Goal: Feedback & Contribution: Submit feedback/report problem

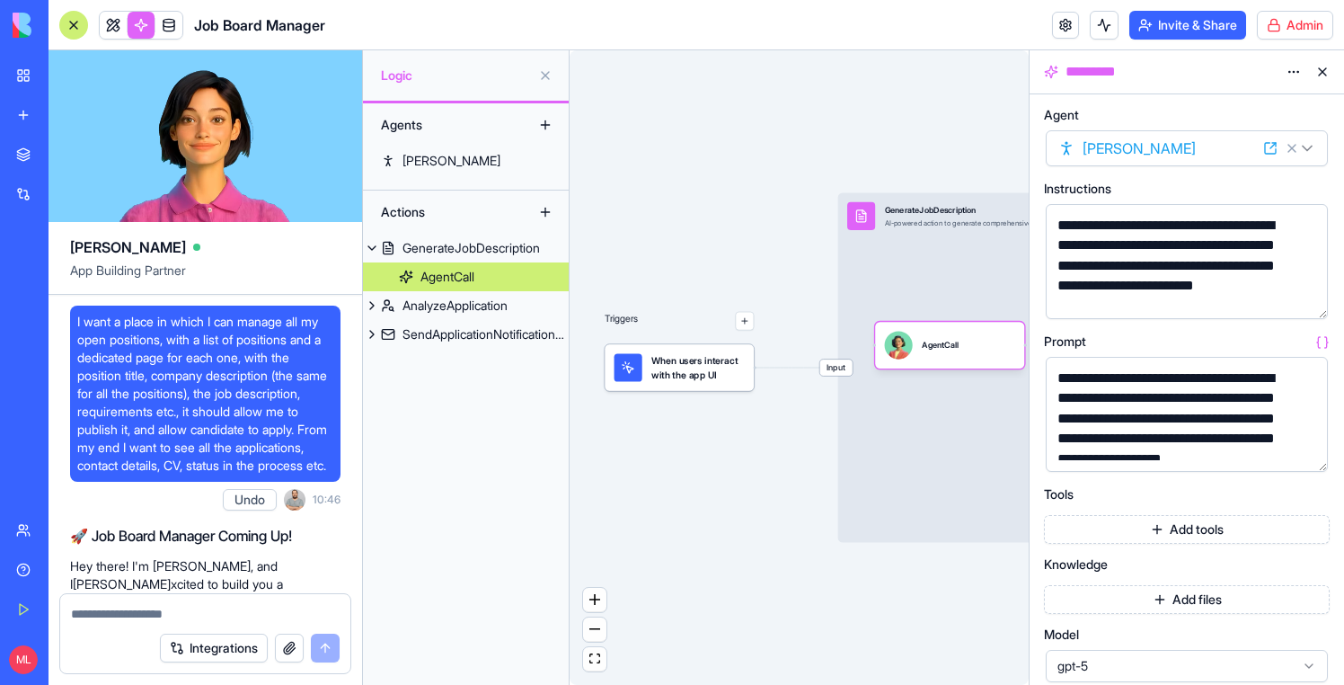
scroll to position [21786, 0]
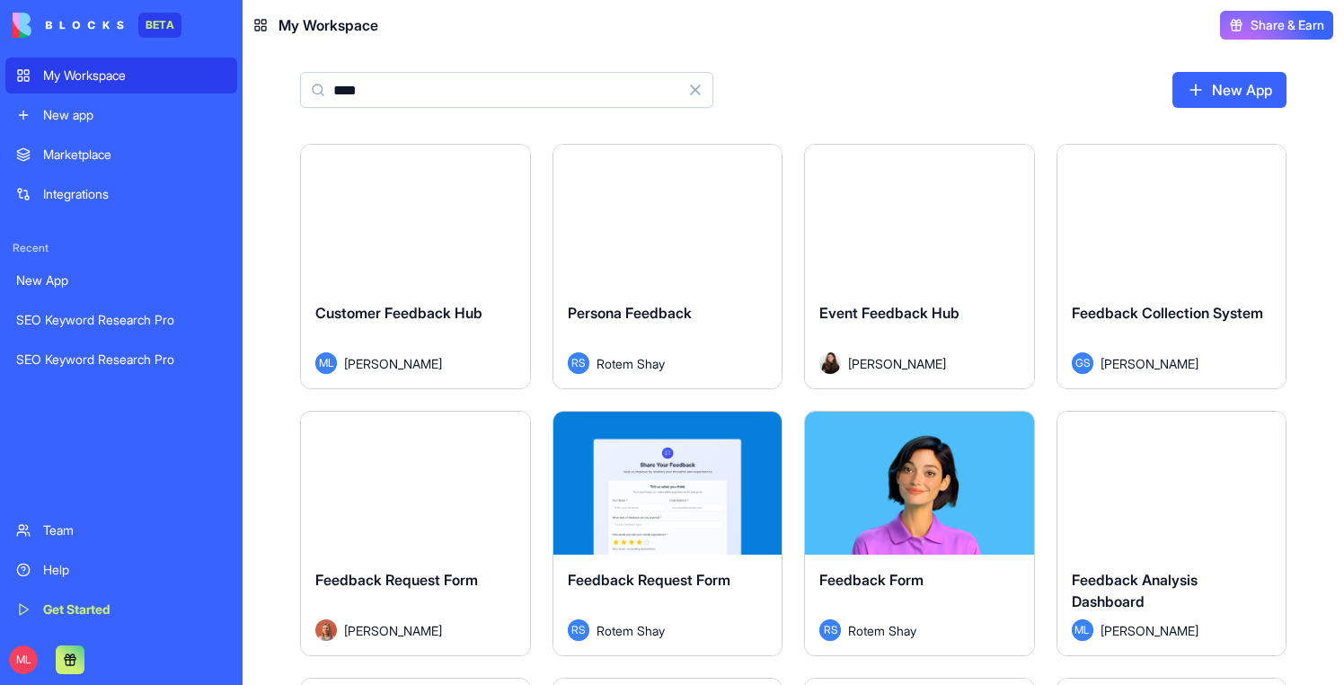
type input "****"
click at [423, 252] on div "Launch" at bounding box center [415, 216] width 229 height 143
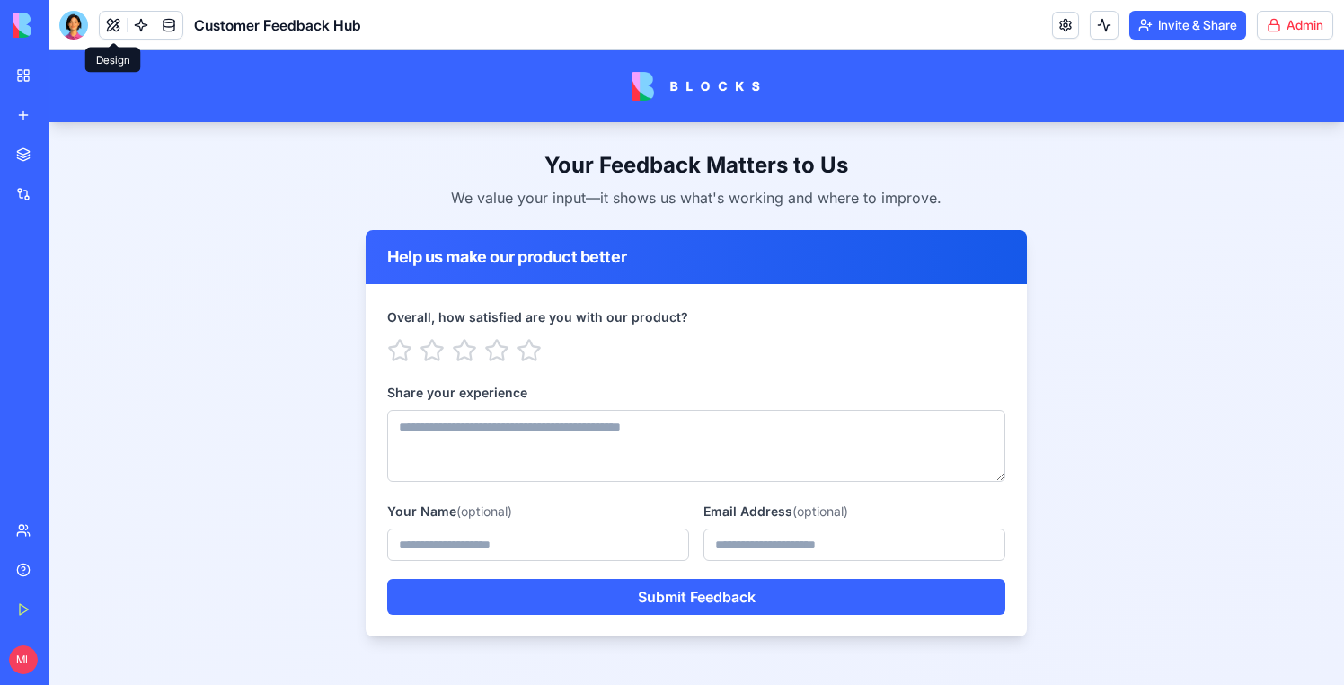
click at [105, 21] on button at bounding box center [113, 25] width 27 height 27
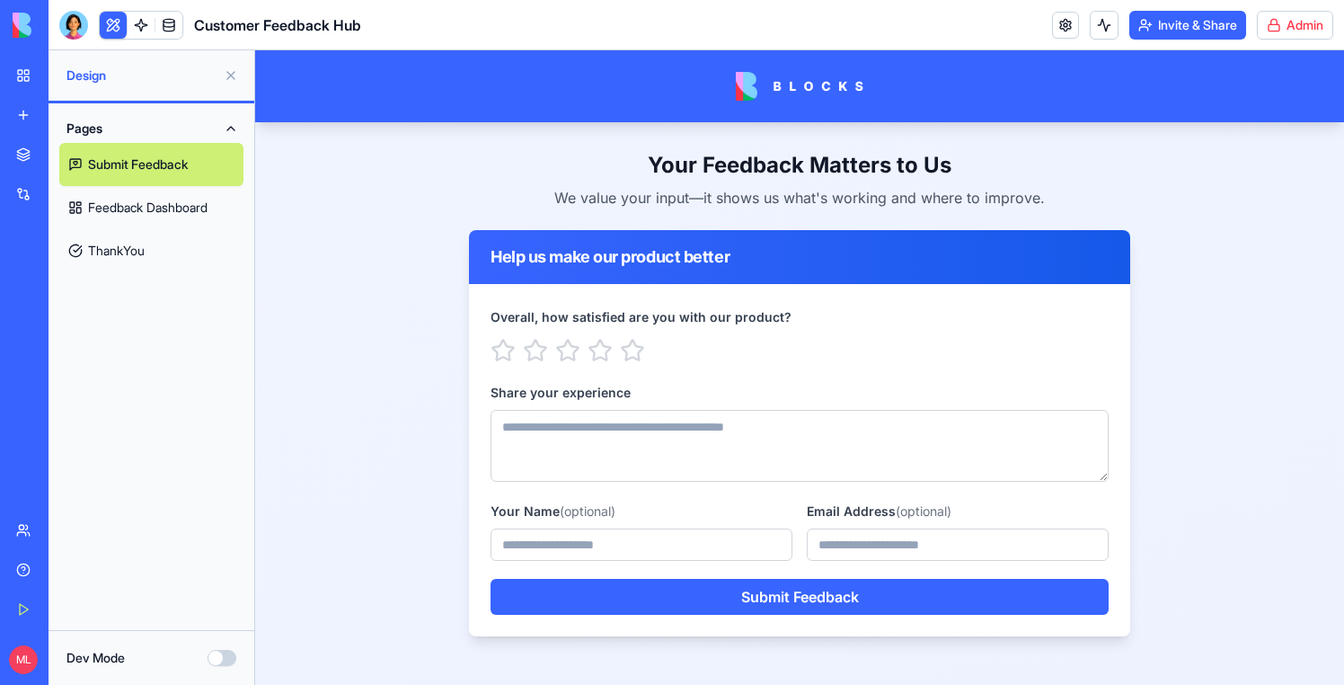
click at [124, 204] on link "Feedback Dashboard" at bounding box center [151, 207] width 184 height 43
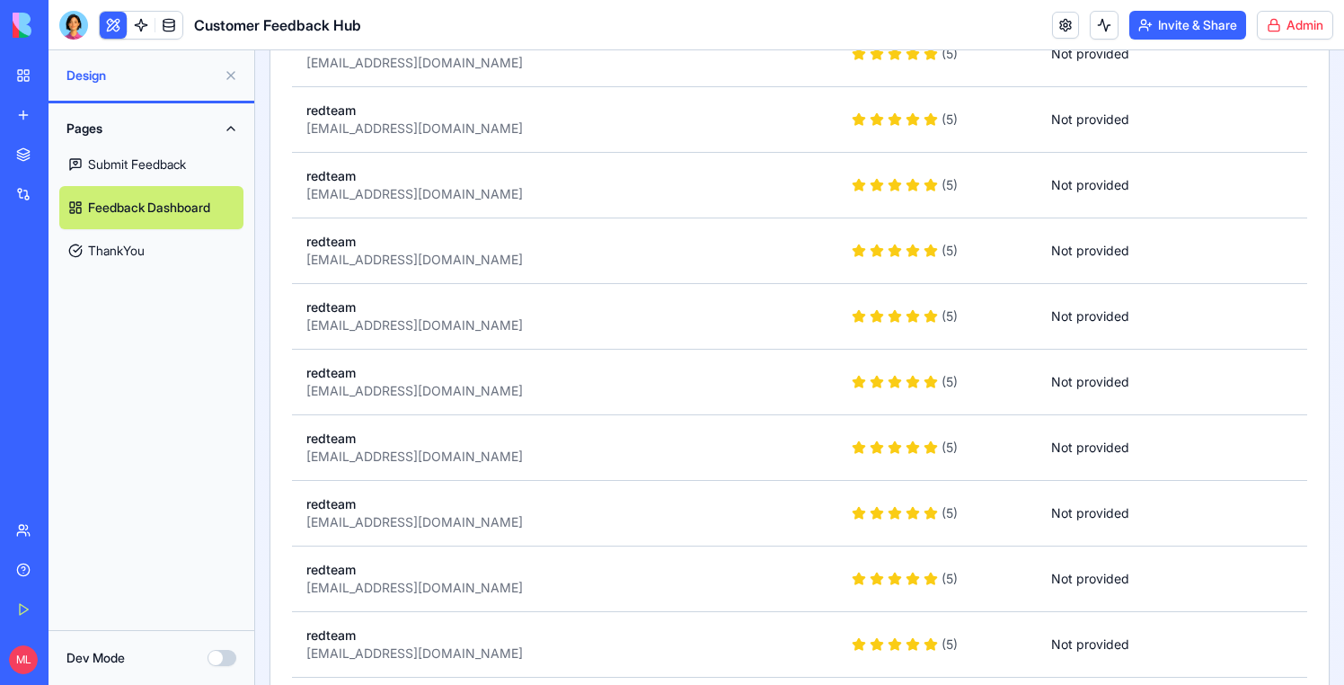
scroll to position [159924, 0]
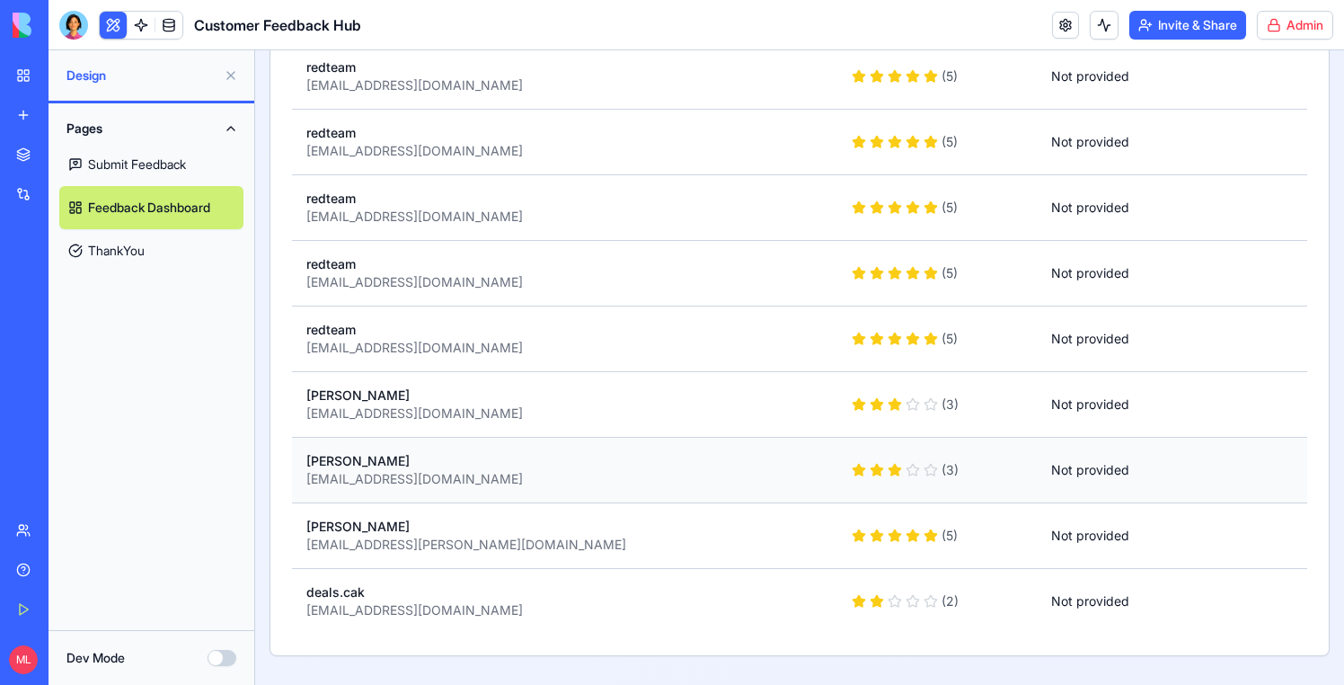
click at [708, 468] on div "Ran Davidovitz" at bounding box center [564, 461] width 517 height 18
click at [594, 613] on div "deals.cak@gmail.com" at bounding box center [564, 610] width 517 height 18
click at [383, 597] on div "deals.cak" at bounding box center [564, 592] width 517 height 18
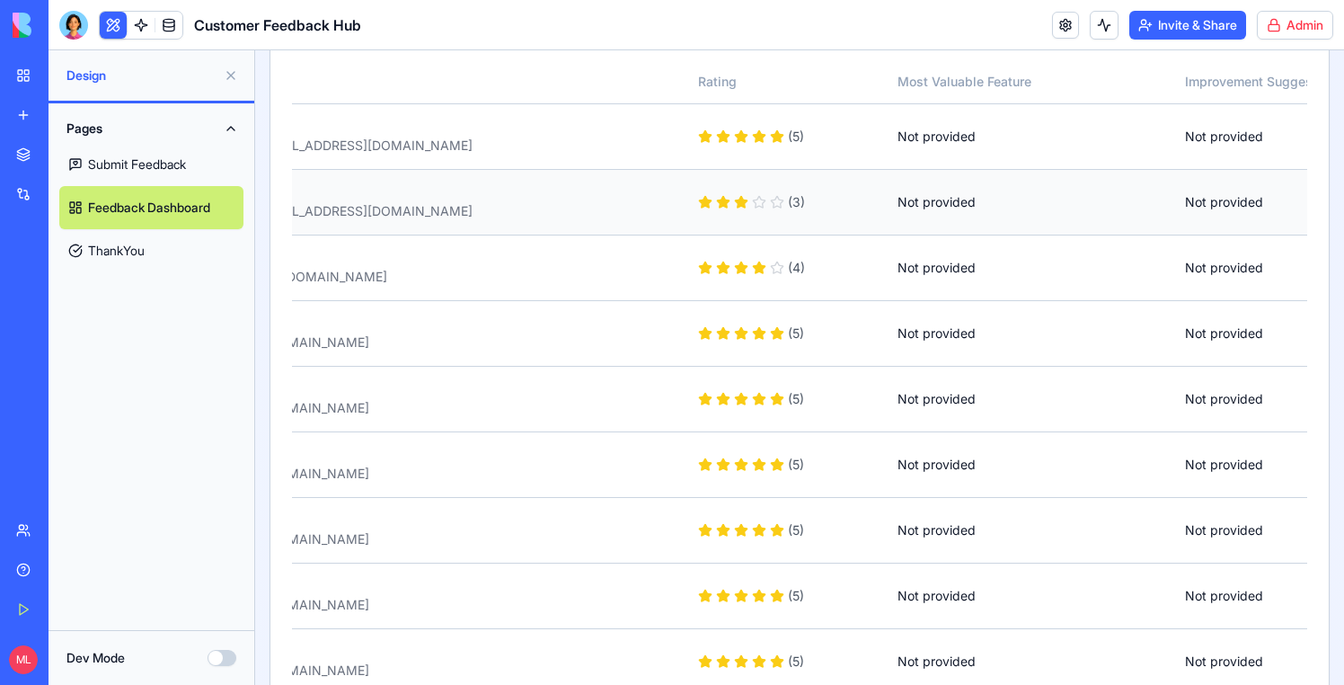
scroll to position [0, 0]
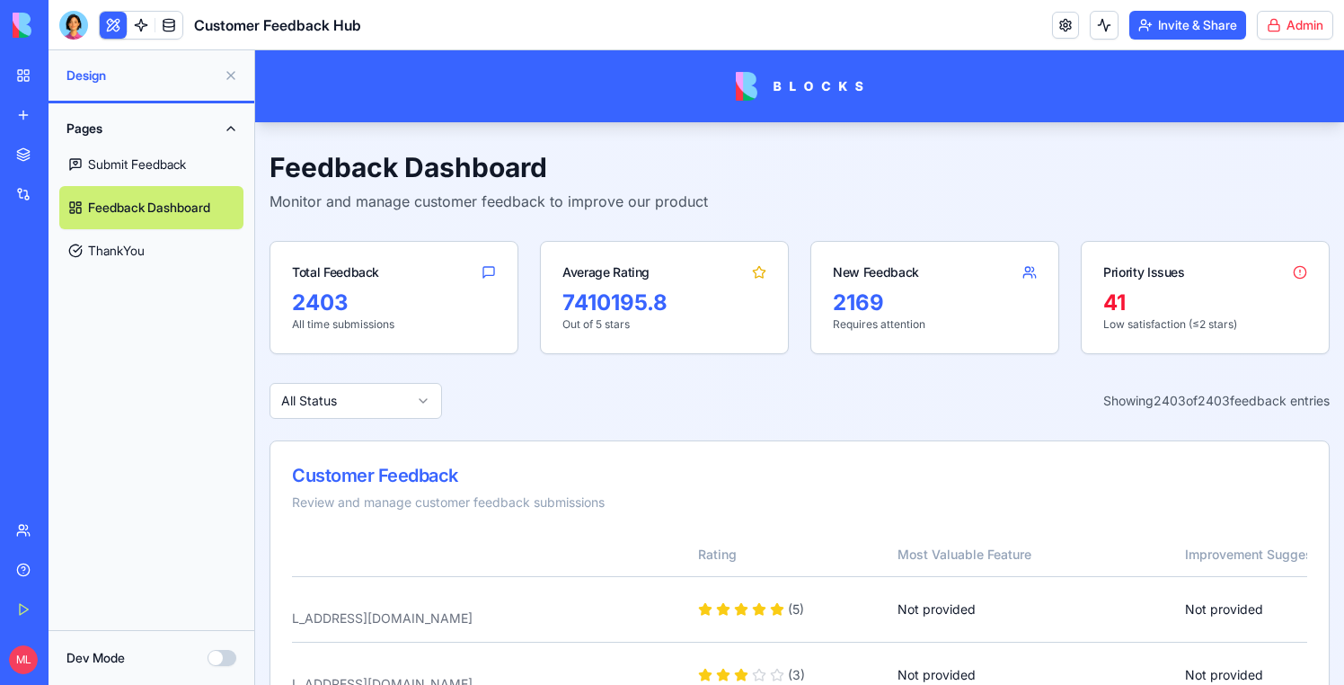
click at [168, 175] on link "Submit Feedback" at bounding box center [151, 164] width 184 height 43
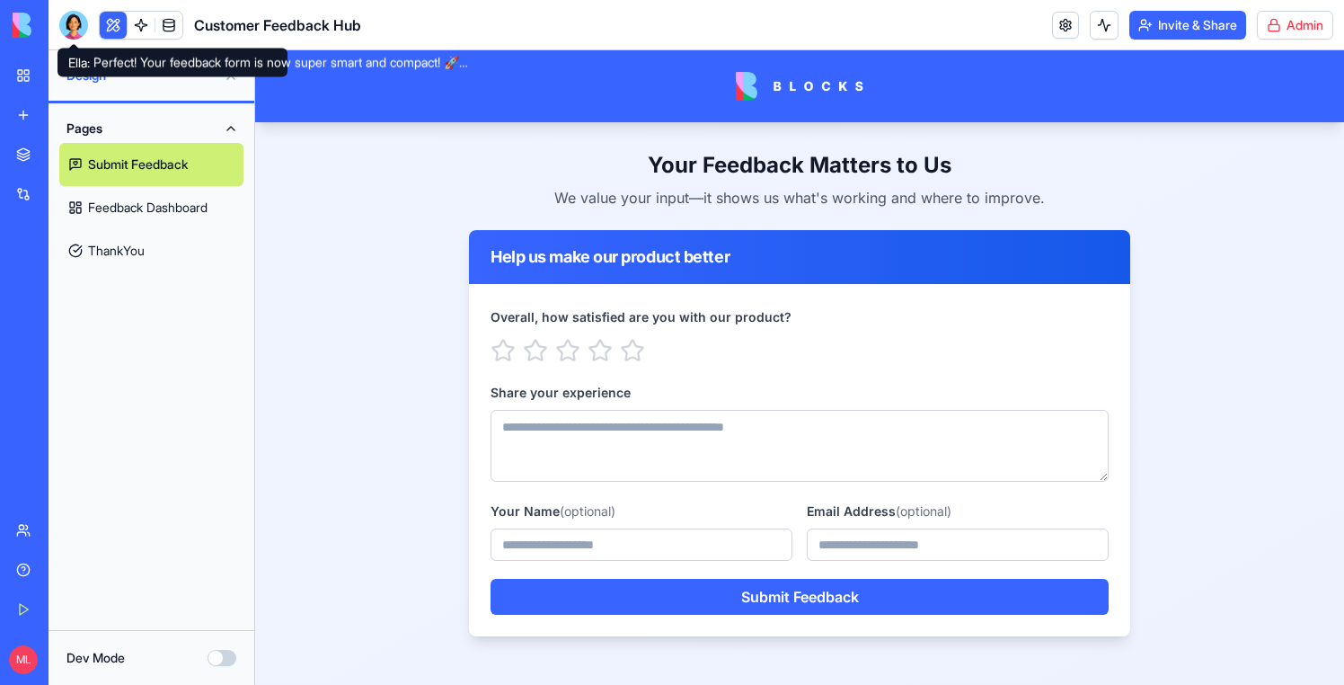
click at [75, 27] on div at bounding box center [73, 25] width 29 height 29
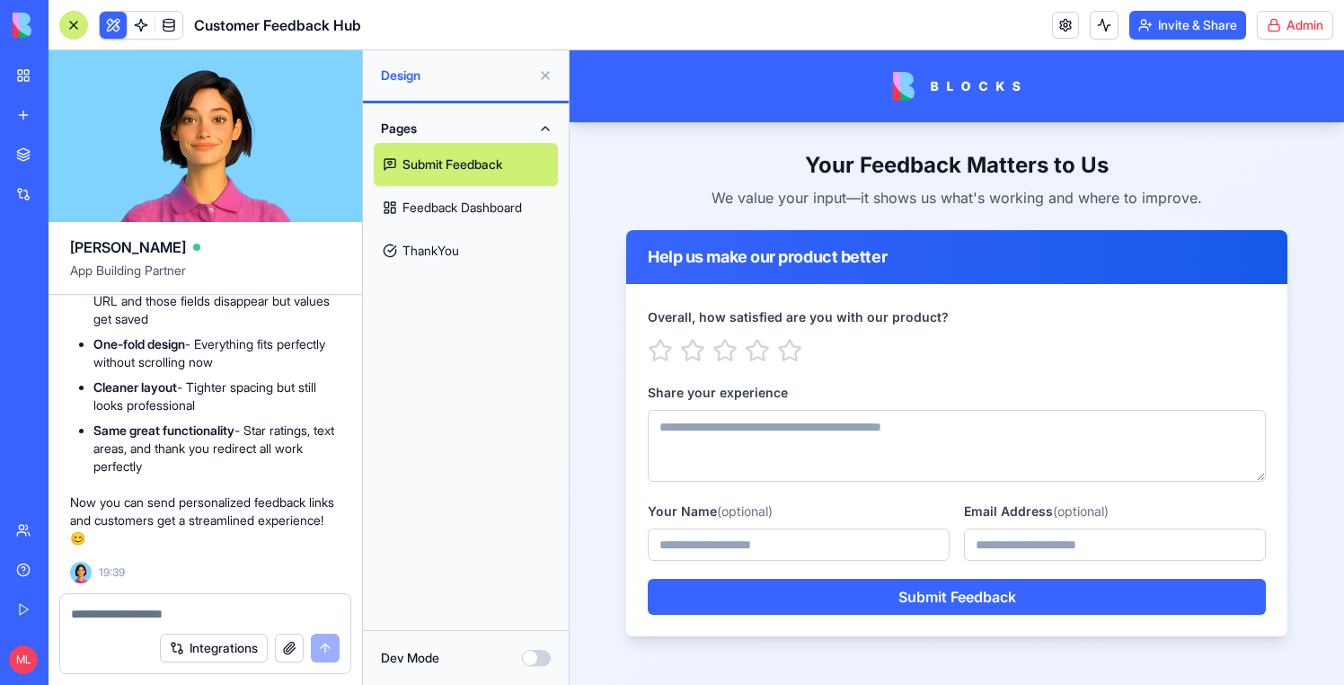
click at [157, 623] on div "Integrations" at bounding box center [205, 648] width 290 height 50
click at [157, 616] on textarea at bounding box center [205, 614] width 269 height 18
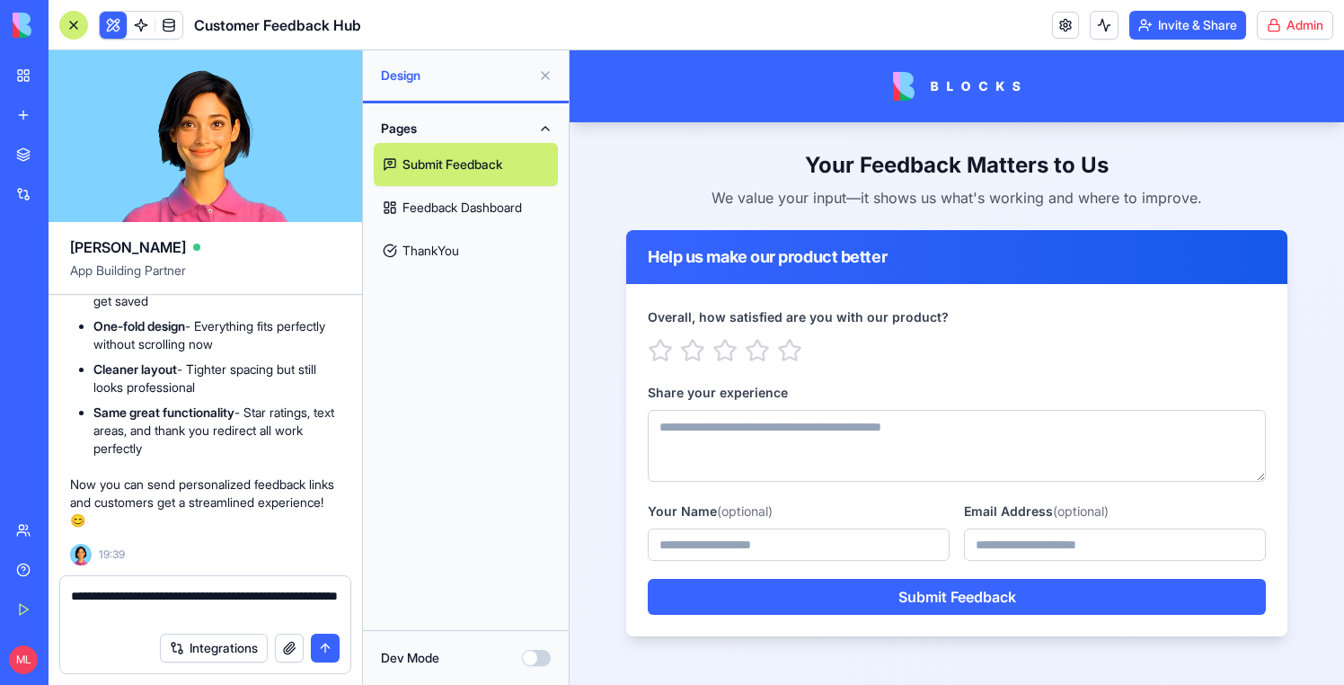
click at [318, 600] on textarea "**********" at bounding box center [205, 605] width 269 height 36
type textarea "**********"
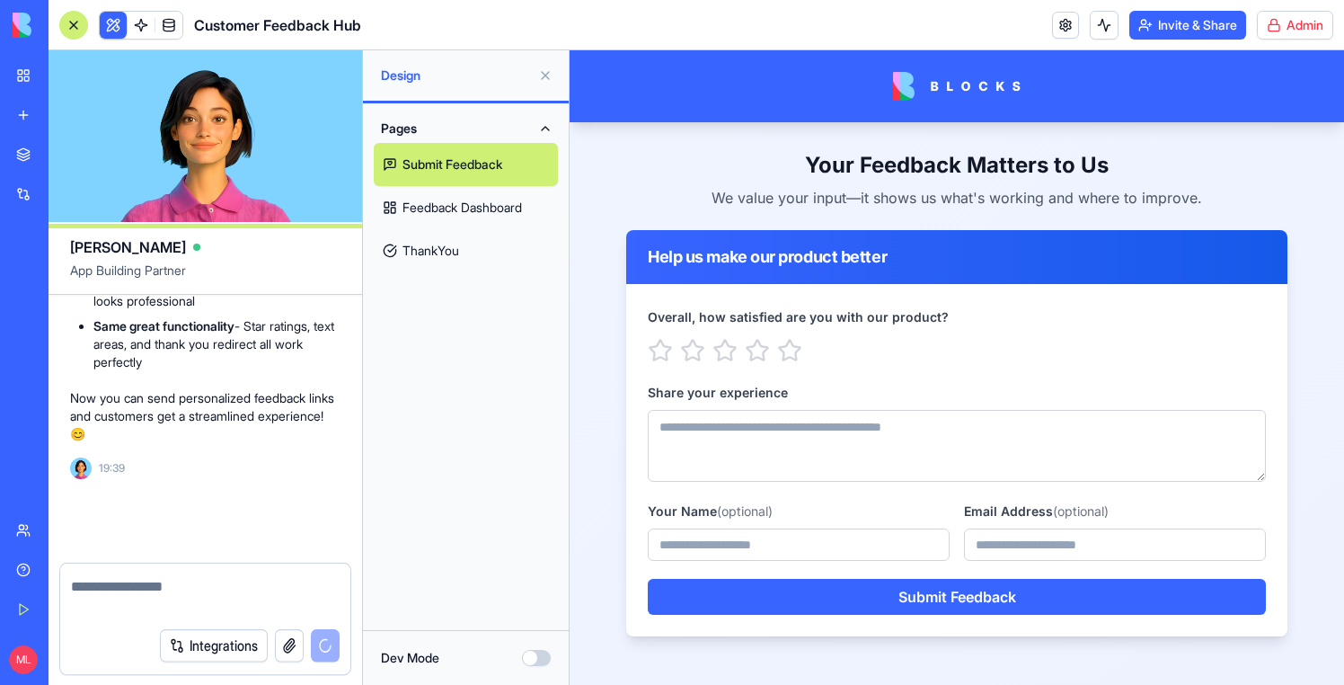
scroll to position [10679, 0]
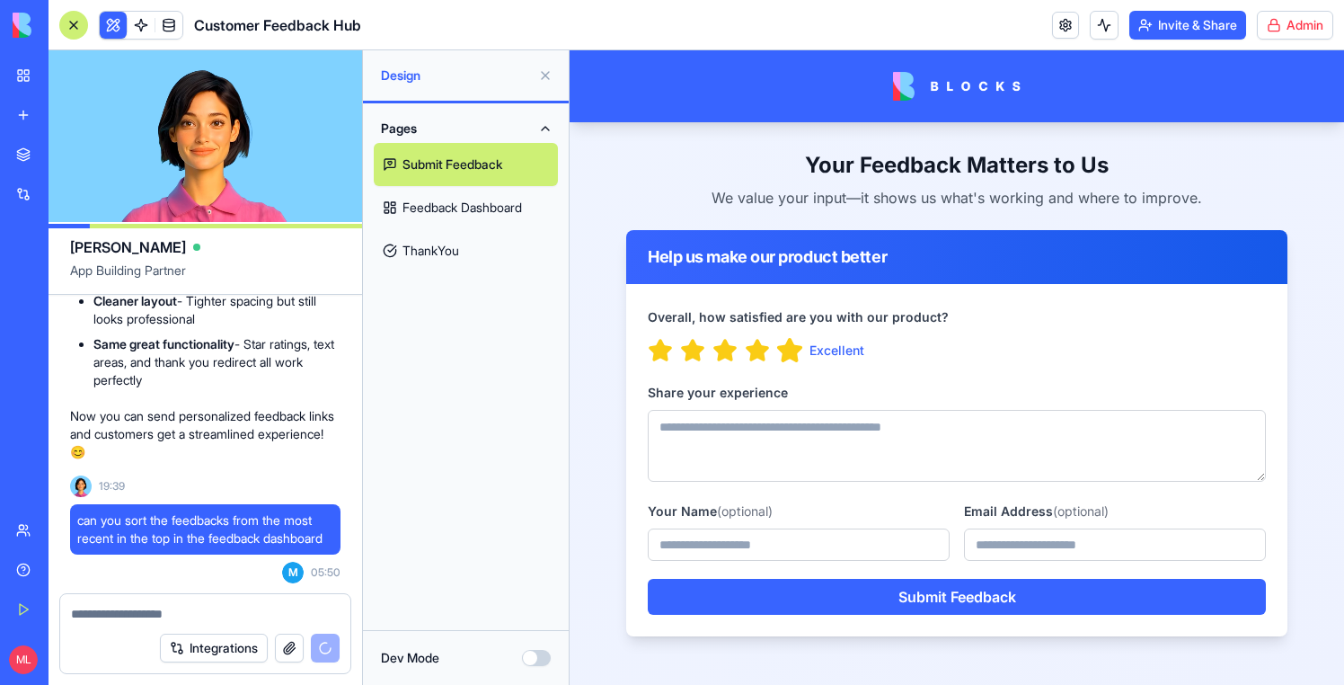
click at [785, 346] on icon "button" at bounding box center [789, 350] width 23 height 22
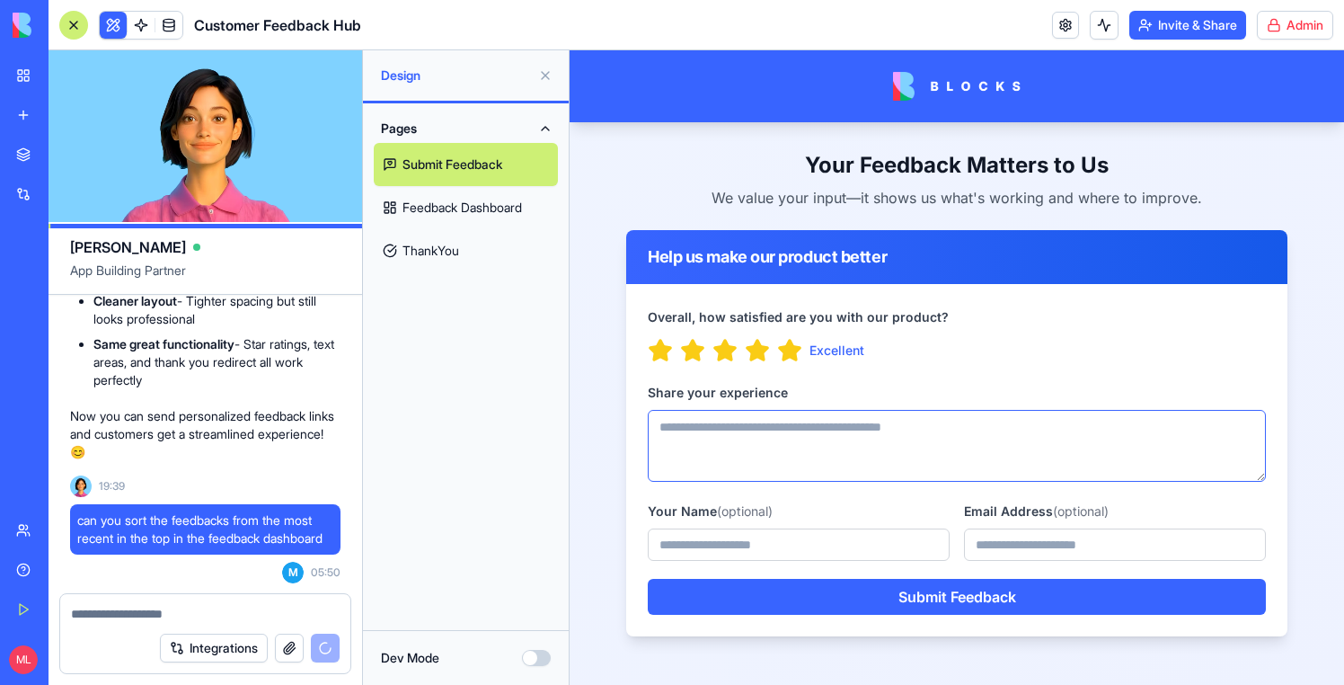
click at [773, 429] on textarea "Share your experience" at bounding box center [957, 446] width 618 height 72
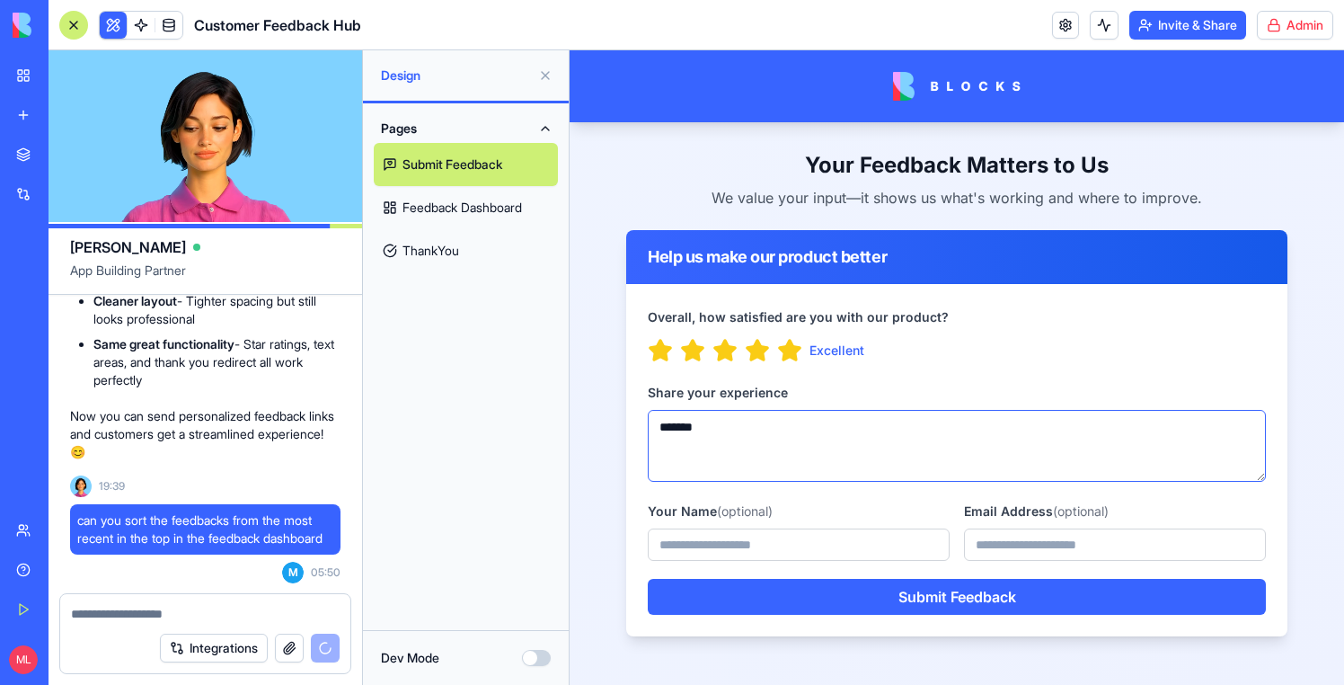
type textarea "*******"
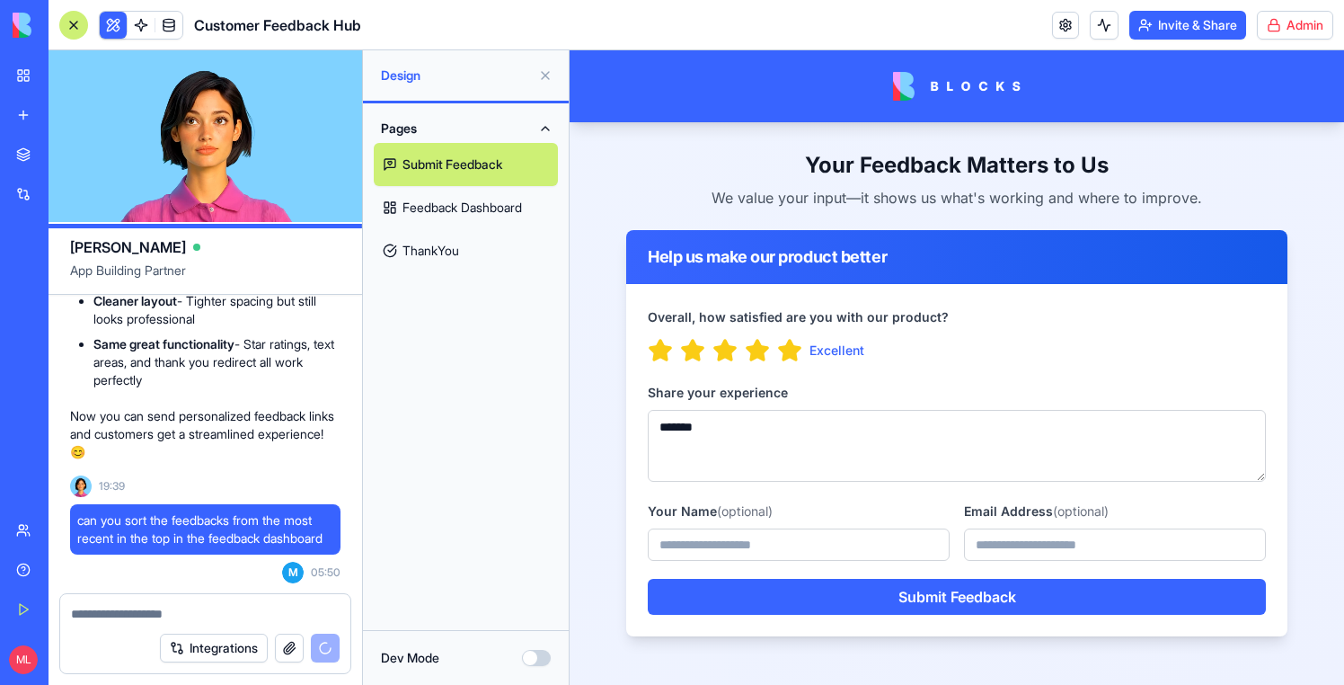
click at [859, 615] on div "Overall, how satisfied are you with our product? Excellent Share your experienc…" at bounding box center [956, 460] width 661 height 352
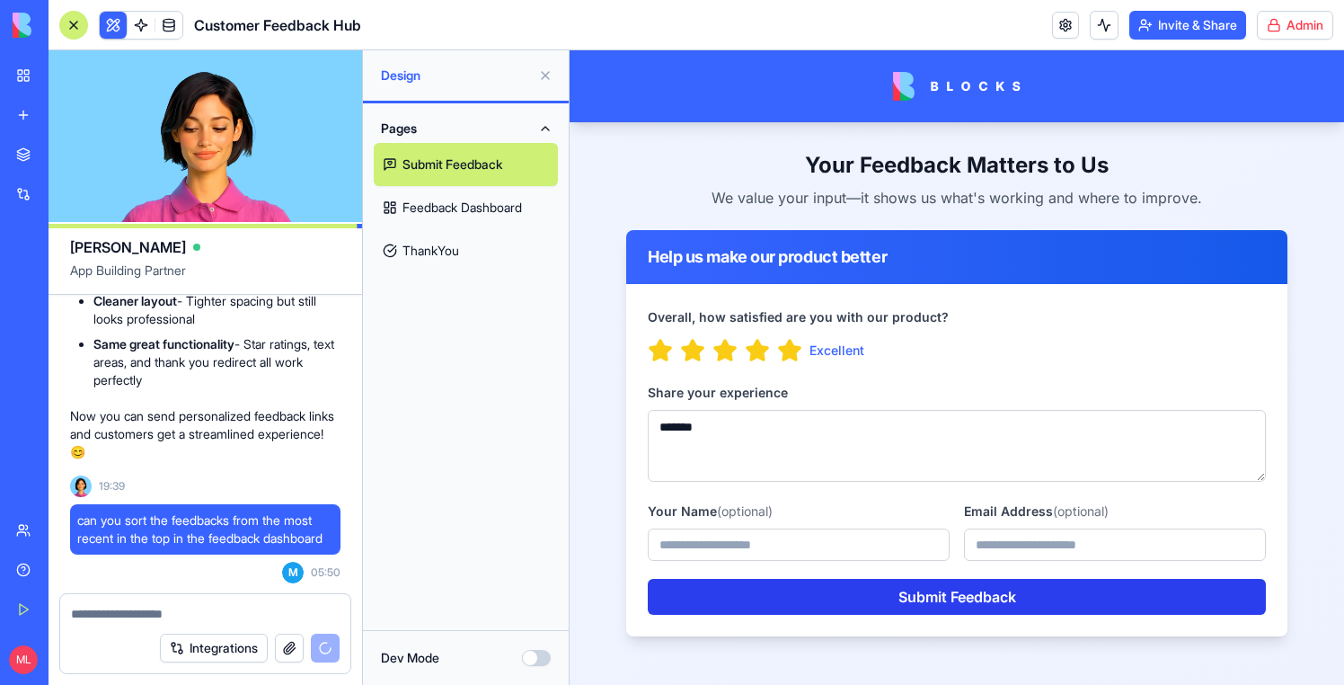
click at [859, 599] on button "Submit Feedback" at bounding box center [957, 597] width 618 height 36
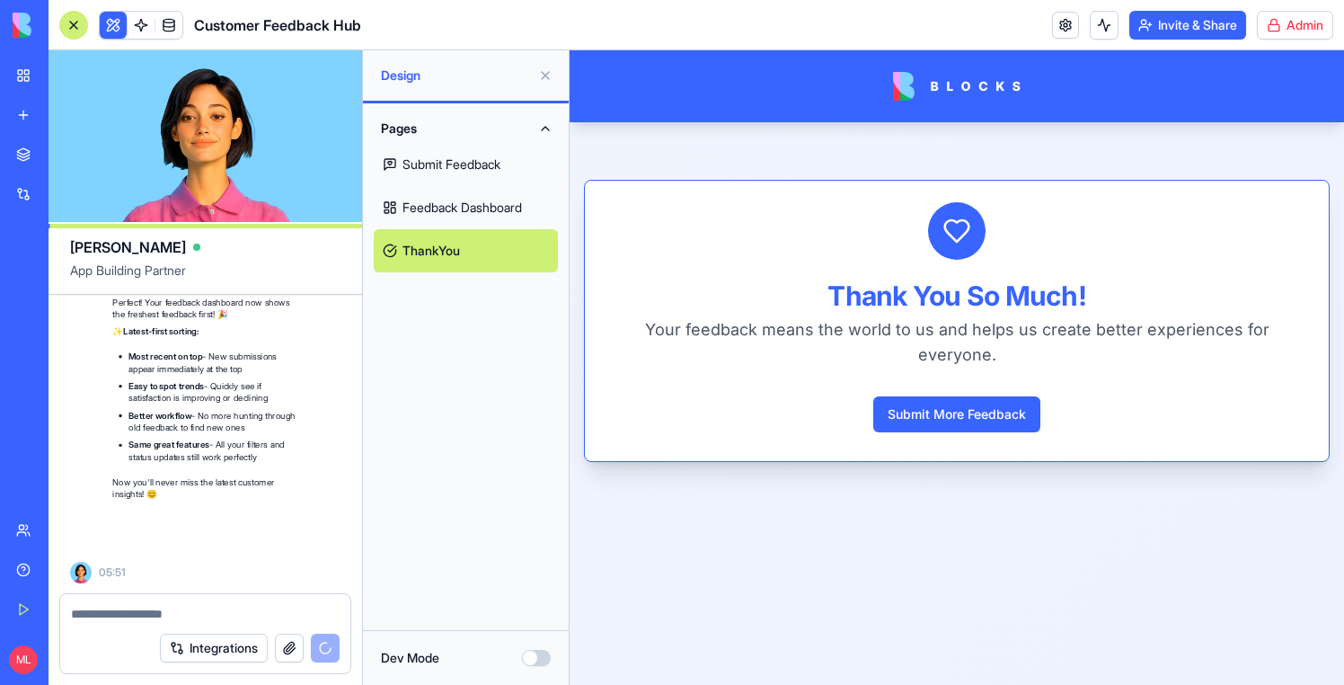
scroll to position [11229, 0]
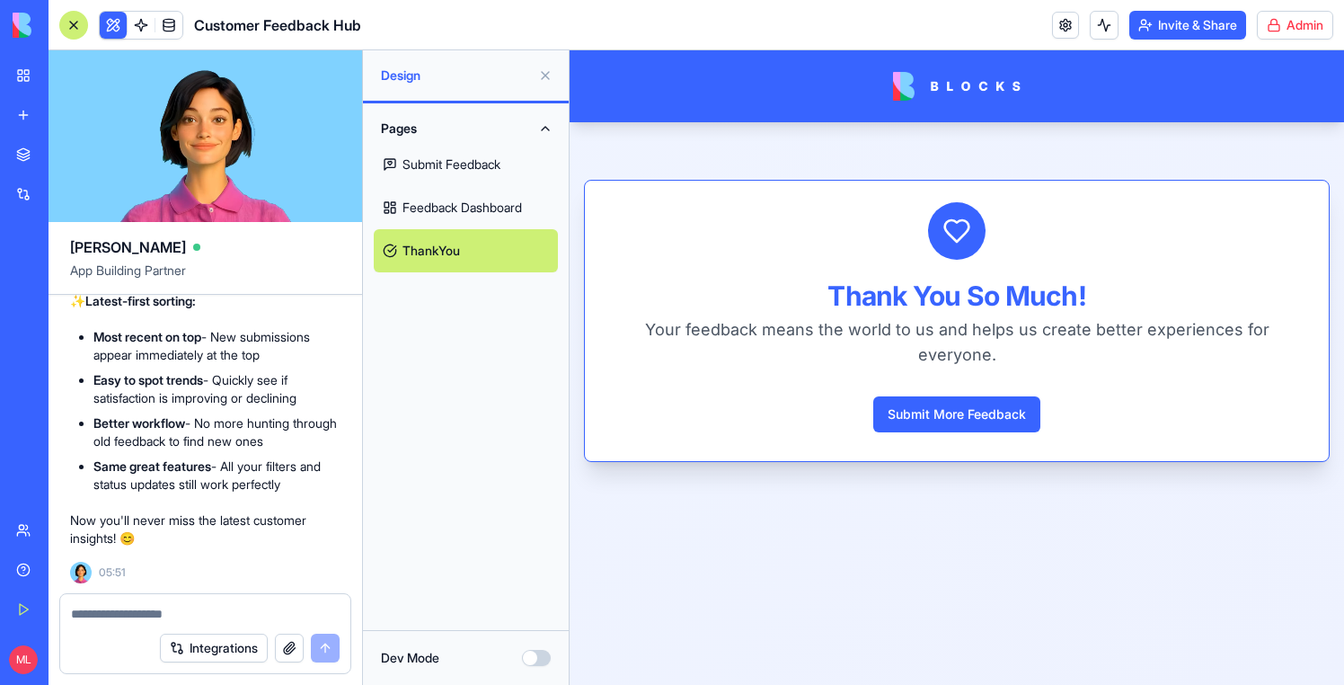
click at [485, 208] on link "Feedback Dashboard" at bounding box center [466, 207] width 184 height 43
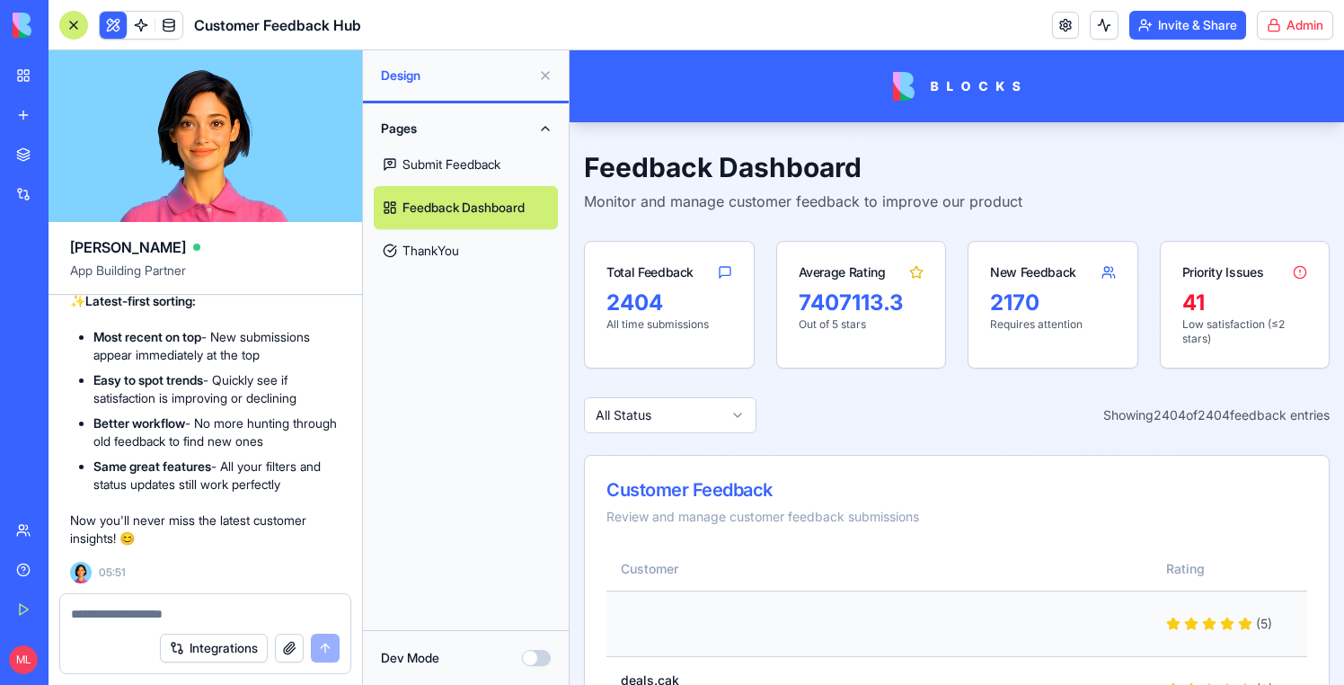
click at [784, 615] on td at bounding box center [878, 623] width 545 height 66
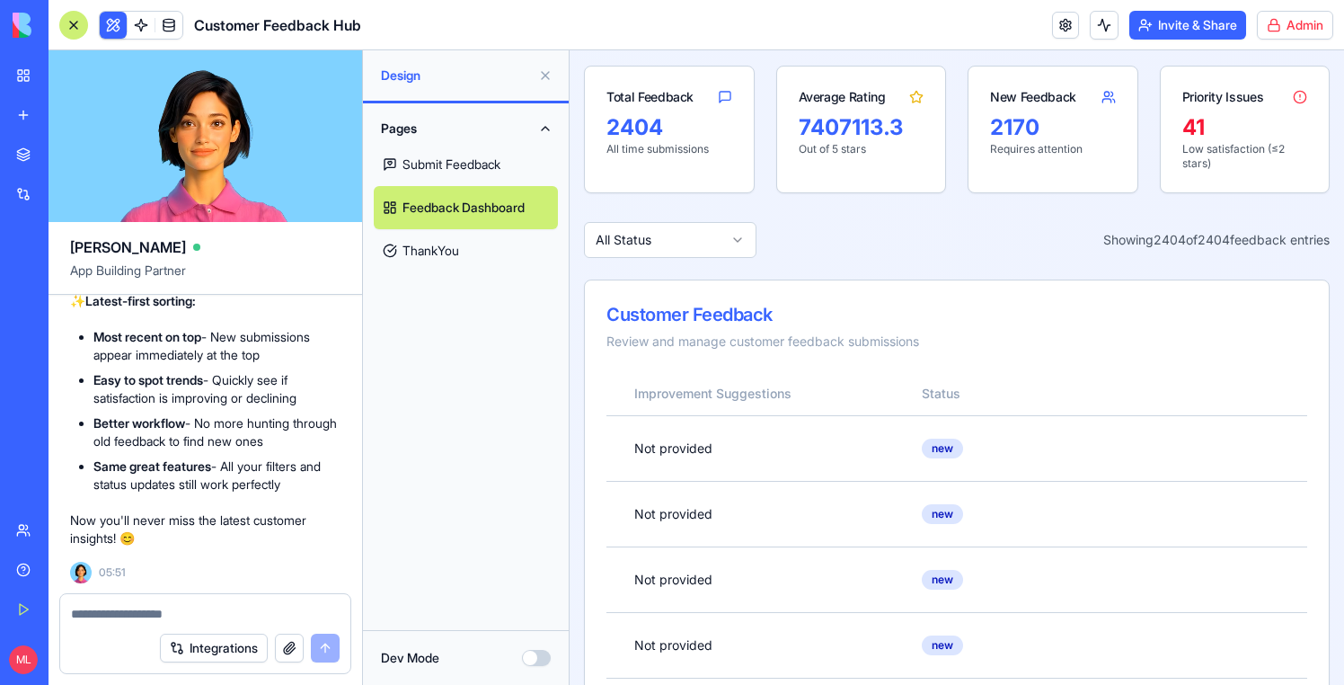
scroll to position [0, 878]
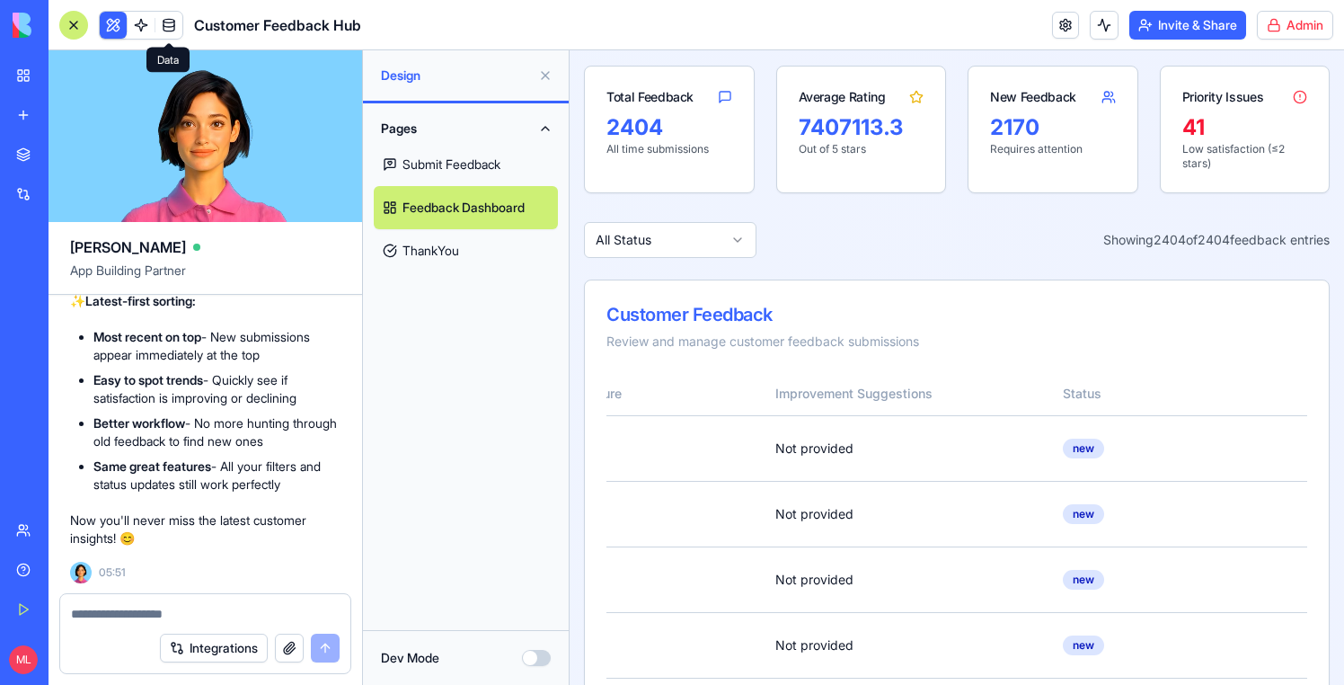
click at [169, 28] on link at bounding box center [168, 25] width 27 height 27
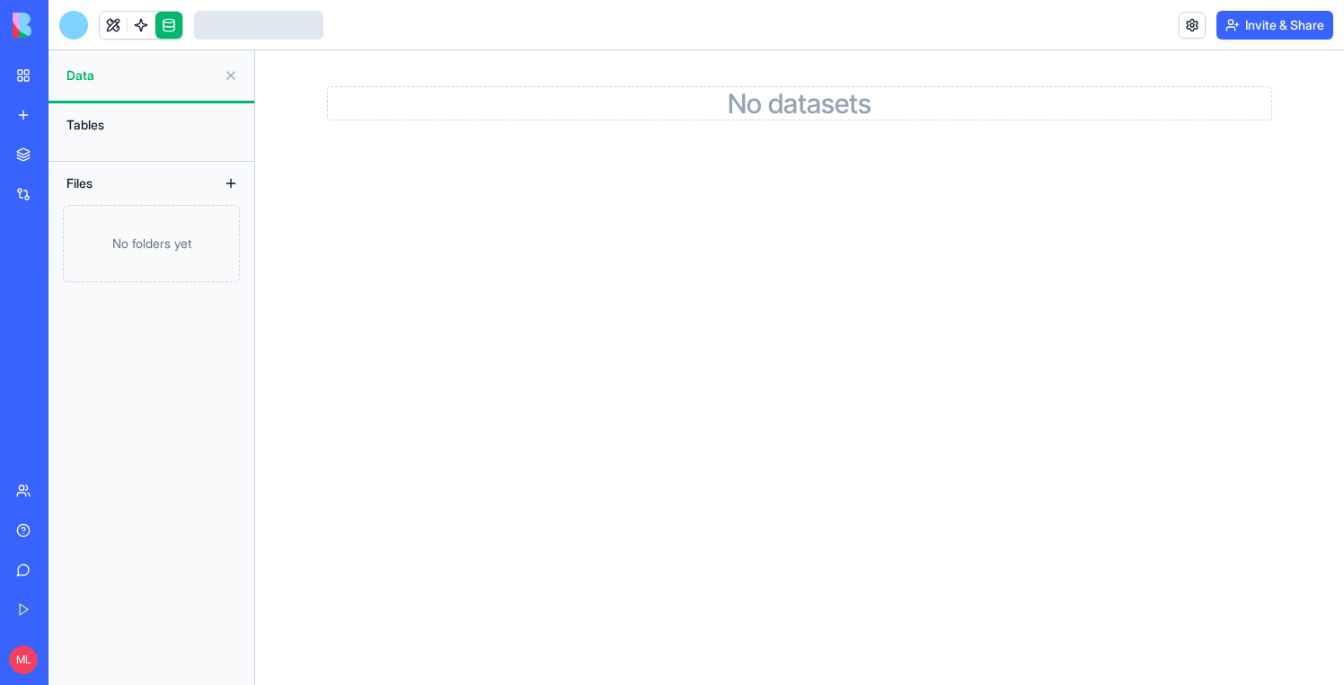
click at [43, 81] on div "BETA My Workspace New app Marketplace Integrations Recent New App SEO Keyword R…" at bounding box center [24, 342] width 49 height 685
click at [25, 75] on link "My Workspace" at bounding box center [41, 75] width 72 height 36
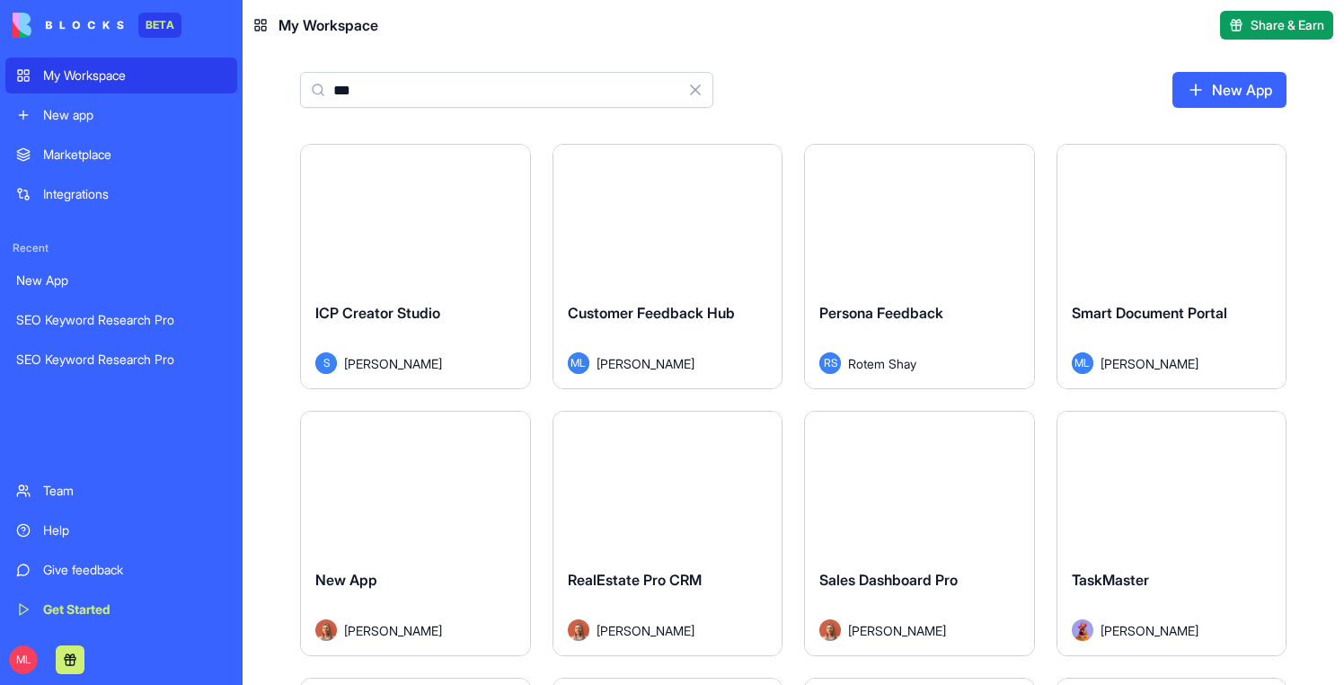
type input "***"
click at [601, 245] on div "Launch" at bounding box center [667, 216] width 229 height 143
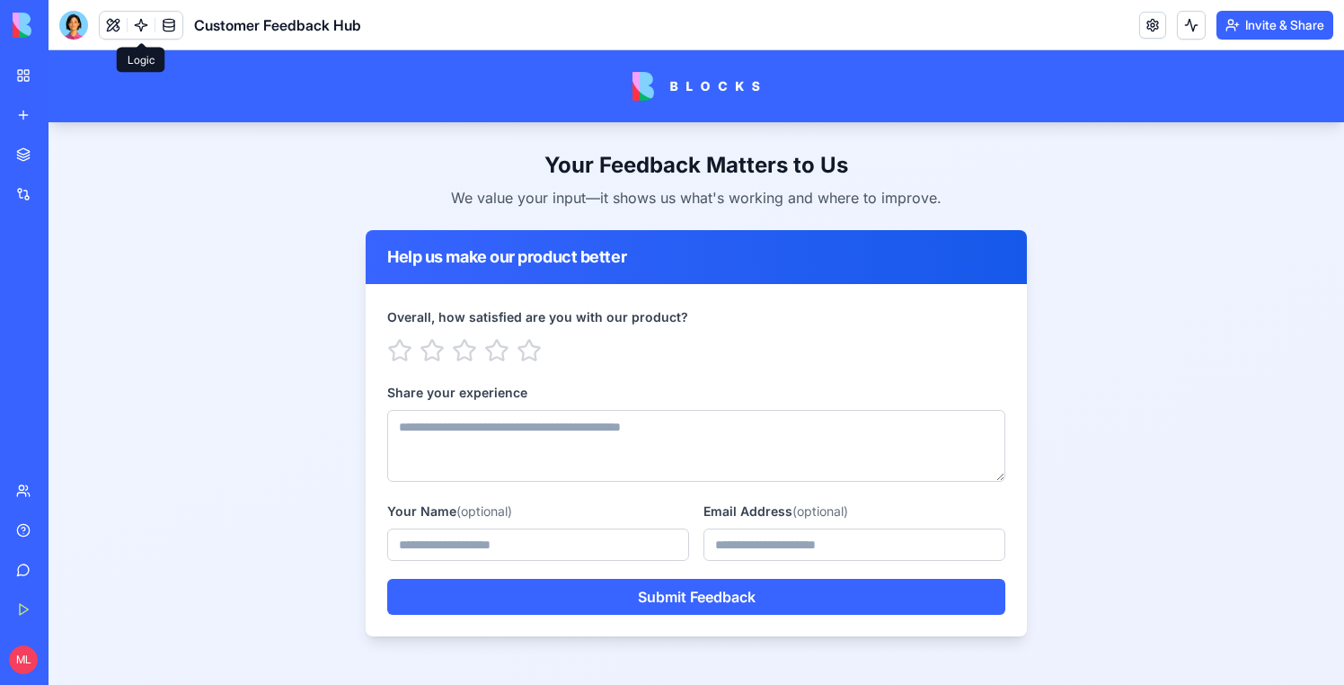
click at [138, 28] on link at bounding box center [141, 25] width 27 height 27
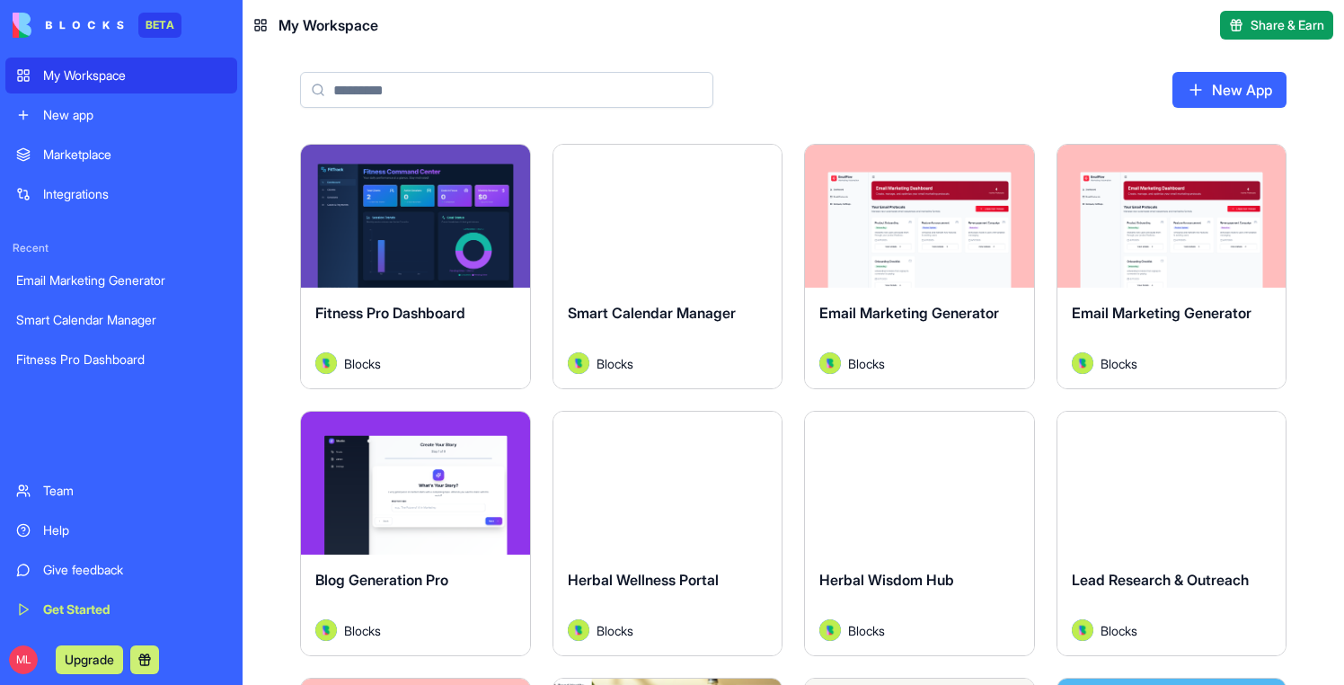
click at [399, 91] on input at bounding box center [506, 90] width 413 height 36
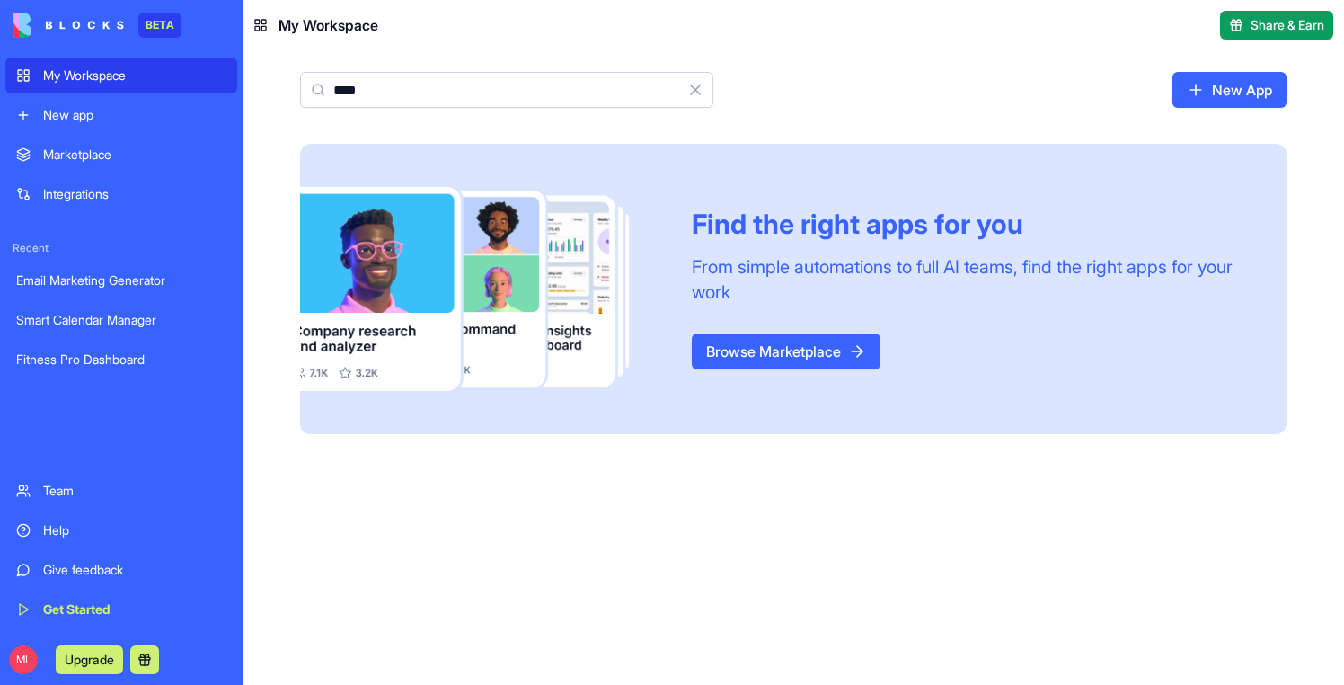
type input "****"
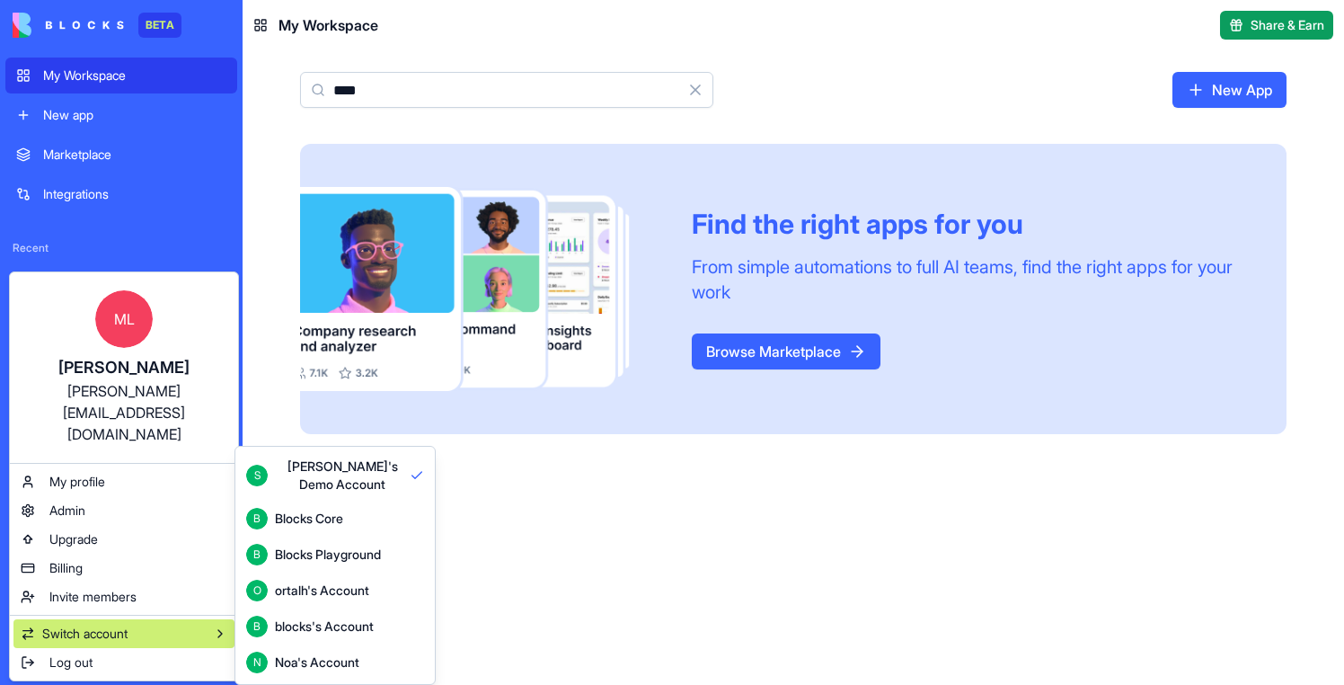
click at [340, 518] on div "Blocks Core" at bounding box center [309, 518] width 68 height 18
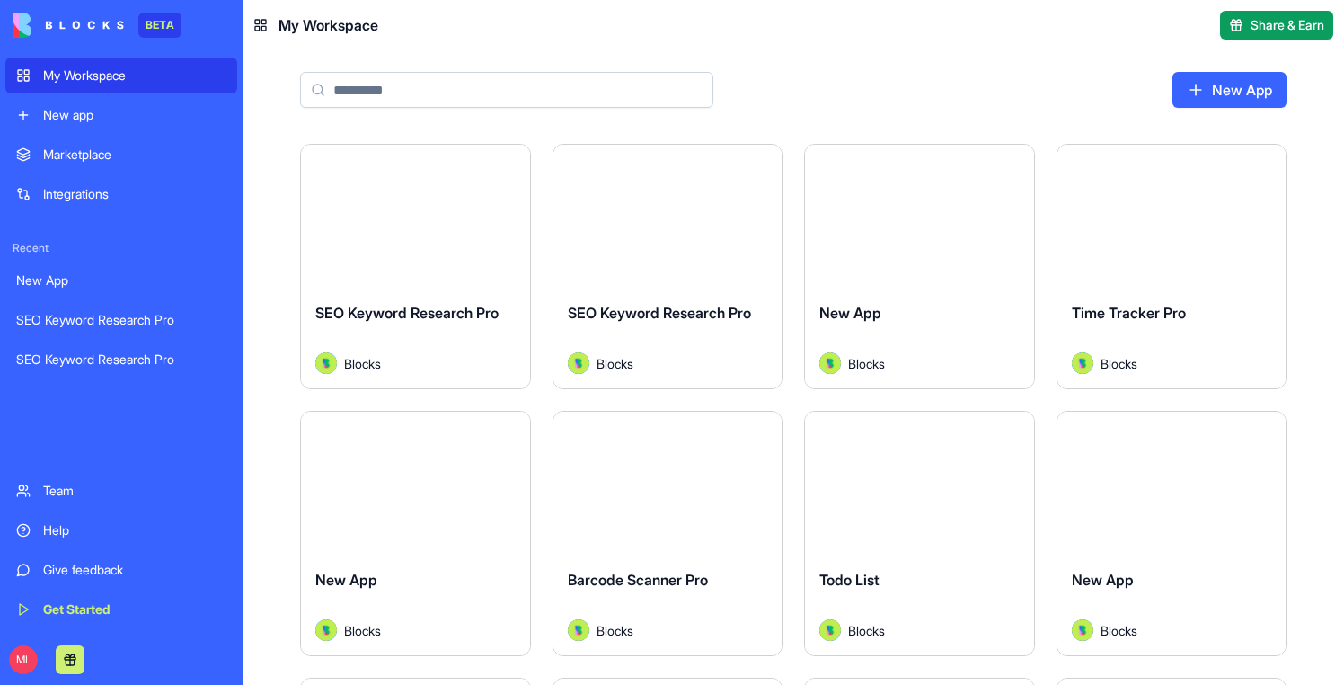
click at [392, 79] on input at bounding box center [506, 90] width 413 height 36
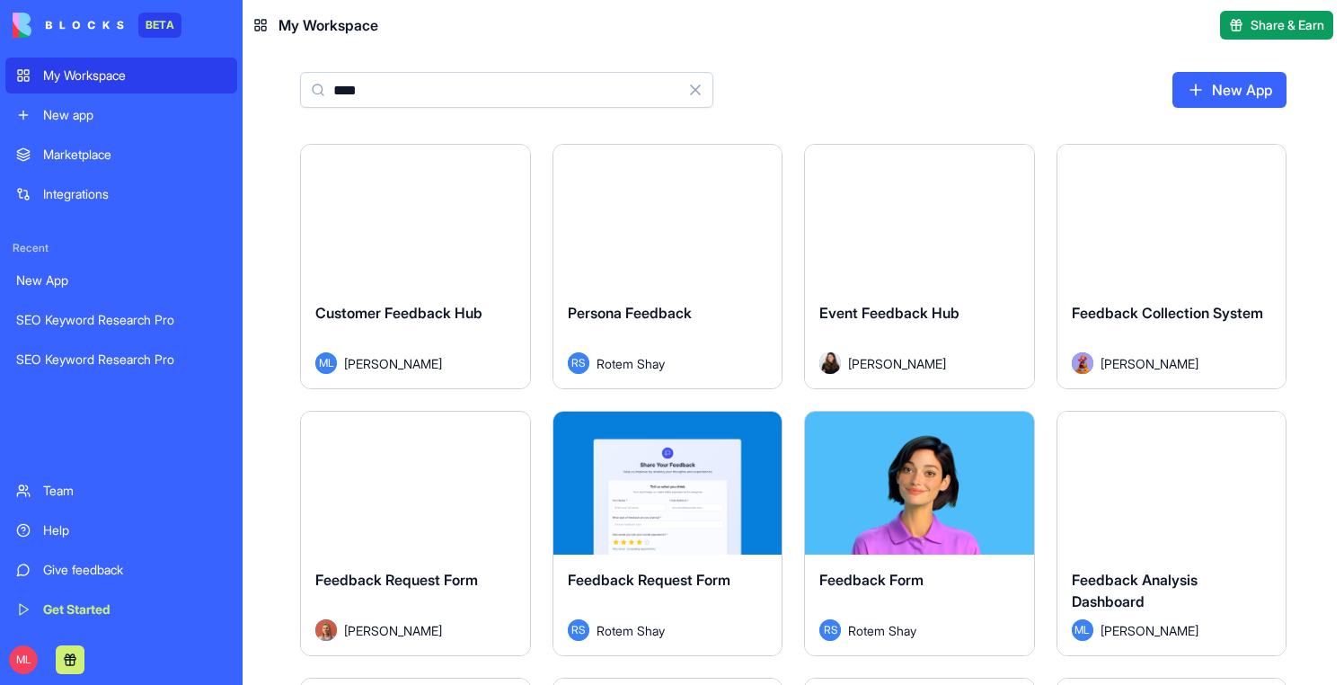
type input "****"
click at [498, 230] on div "Launch" at bounding box center [415, 216] width 229 height 143
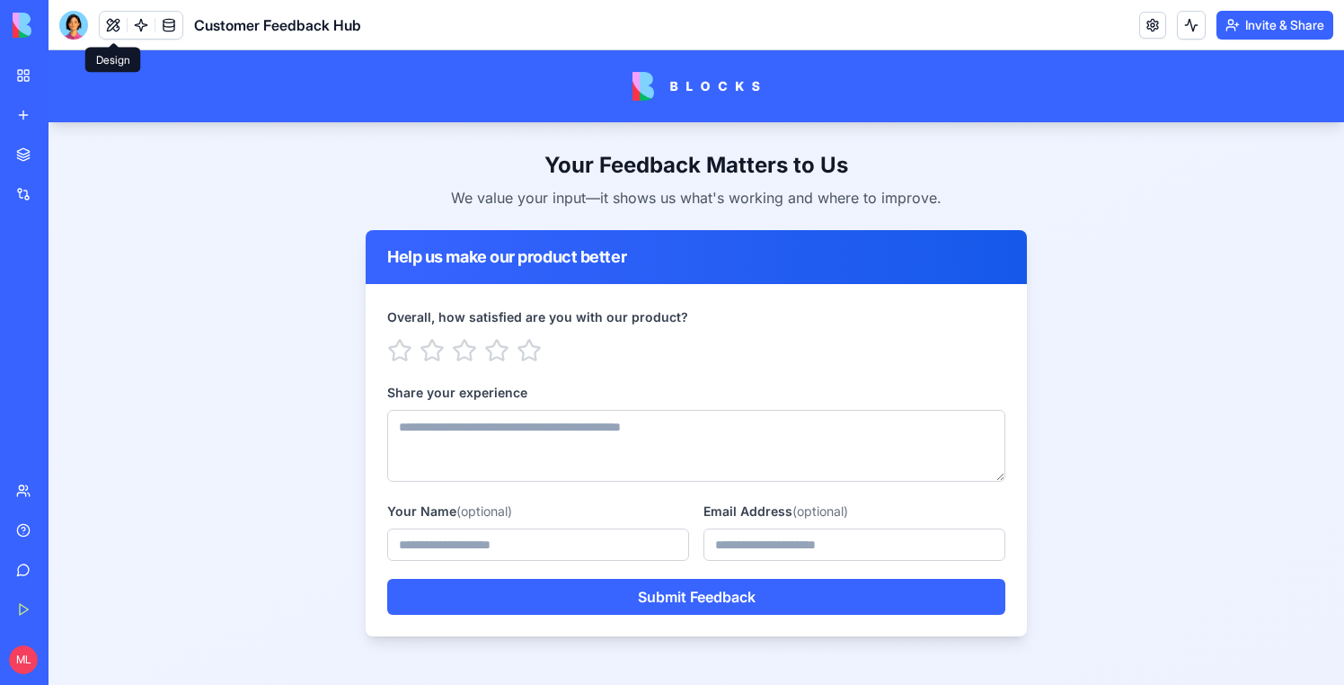
click at [114, 27] on button at bounding box center [113, 25] width 27 height 27
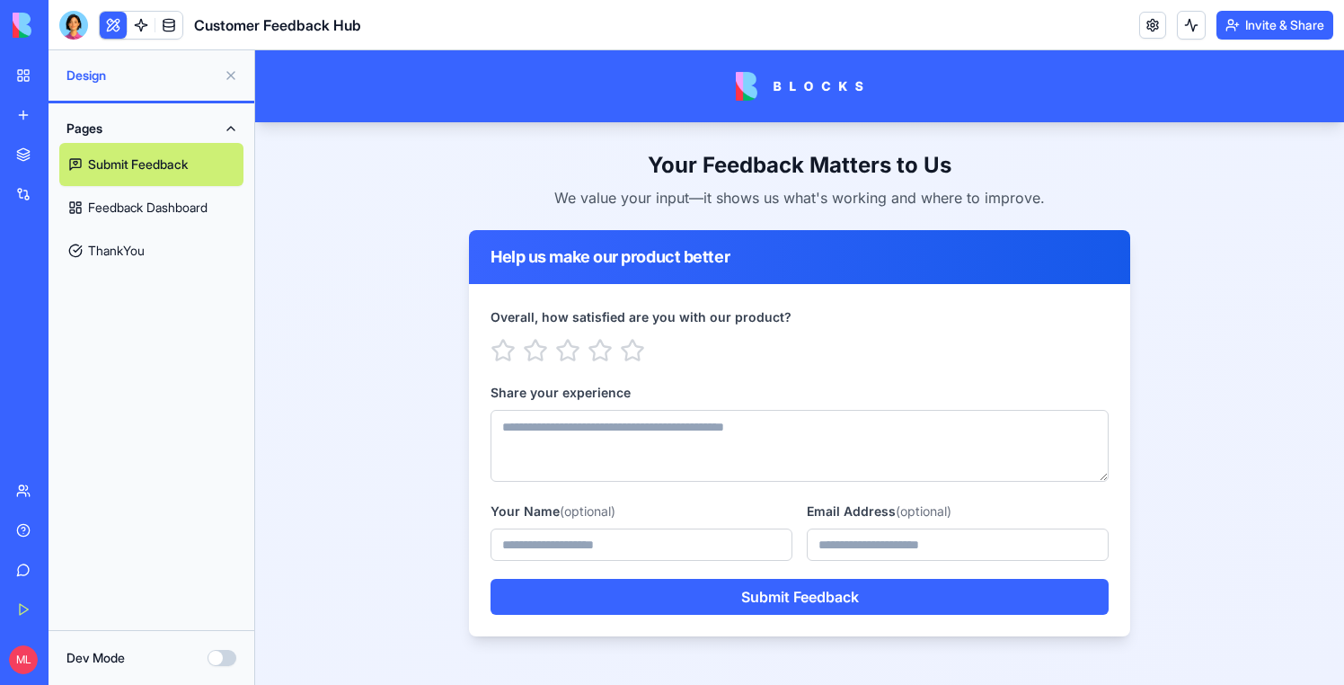
click at [158, 217] on link "Feedback Dashboard" at bounding box center [151, 207] width 184 height 43
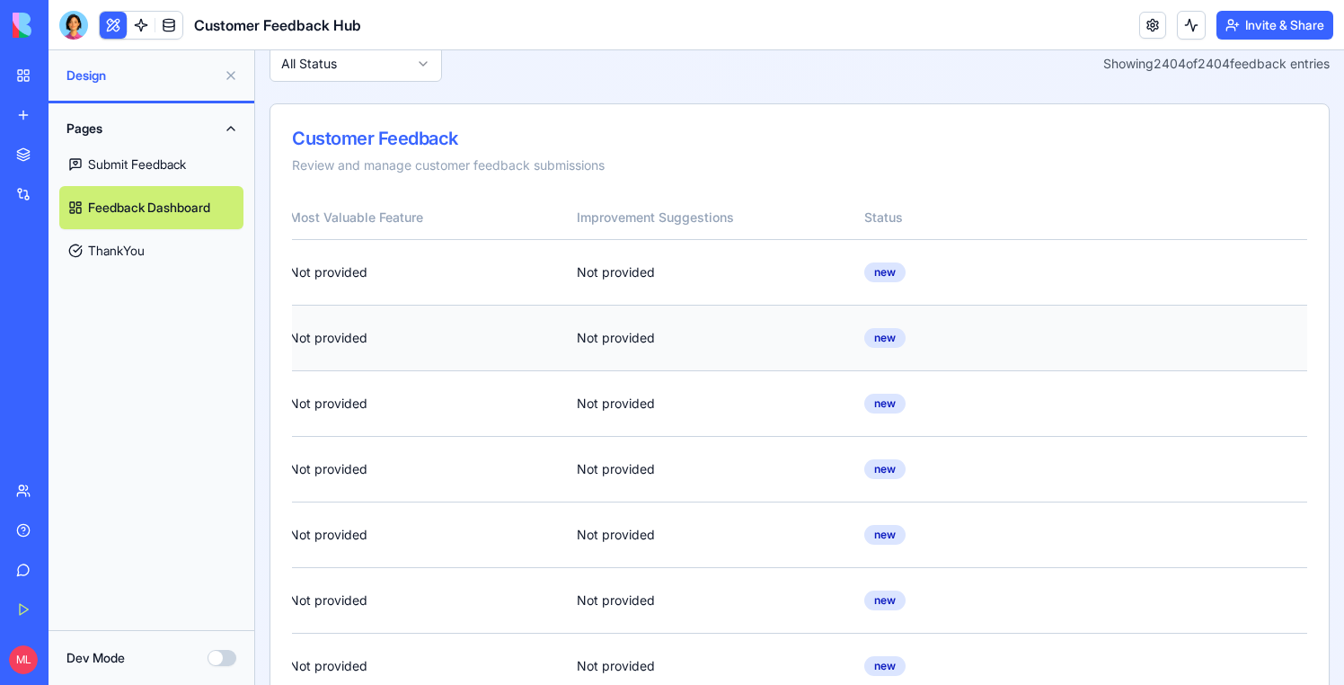
scroll to position [0, 667]
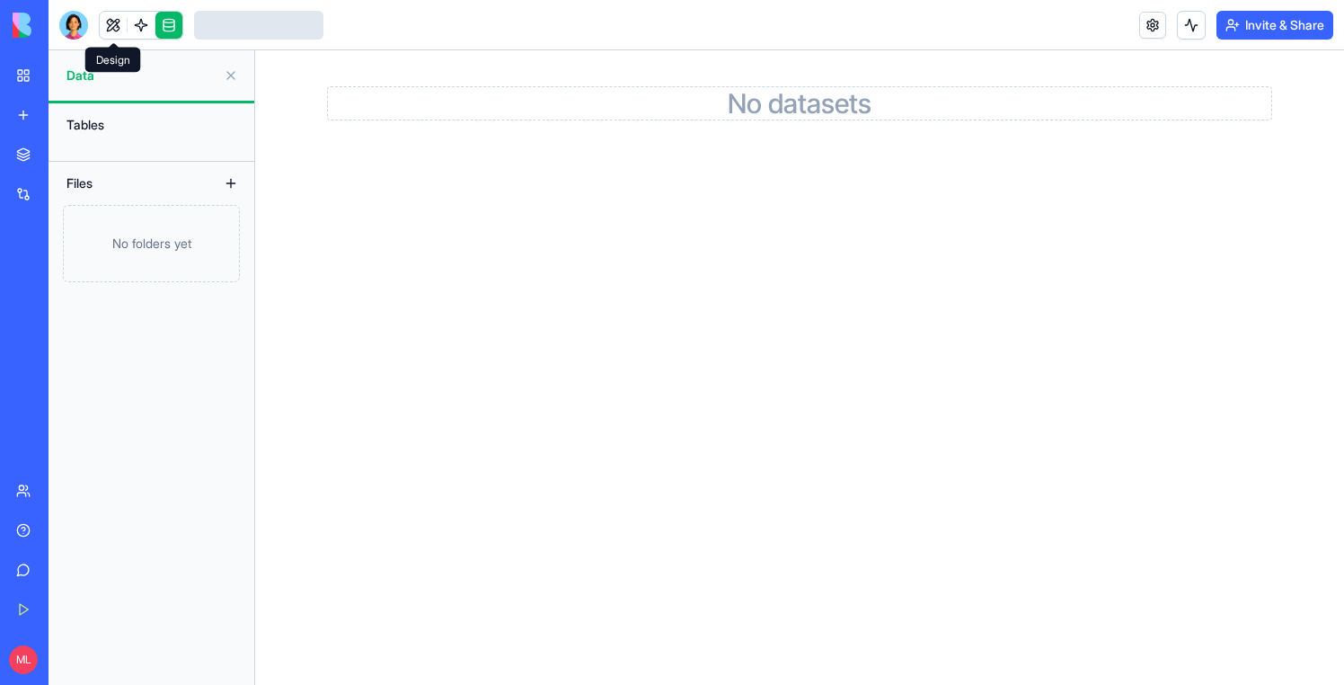
click at [109, 26] on link at bounding box center [113, 25] width 27 height 27
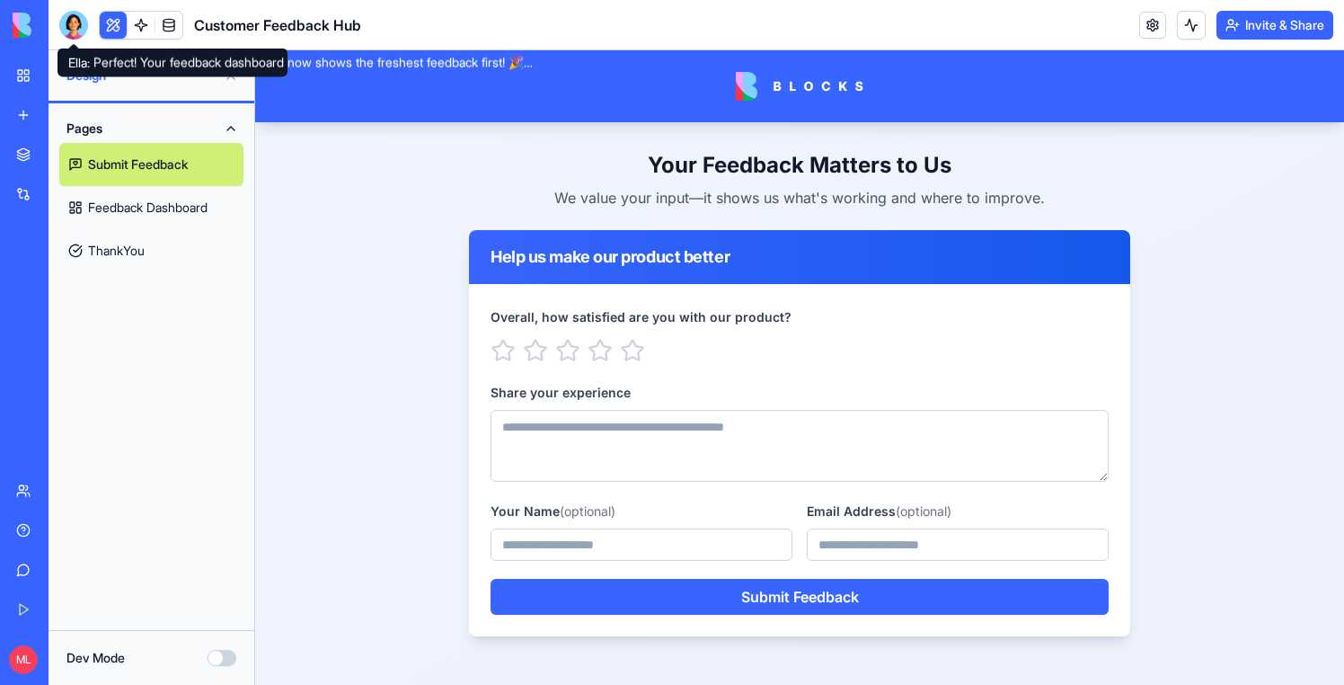
click at [73, 34] on div at bounding box center [73, 25] width 29 height 29
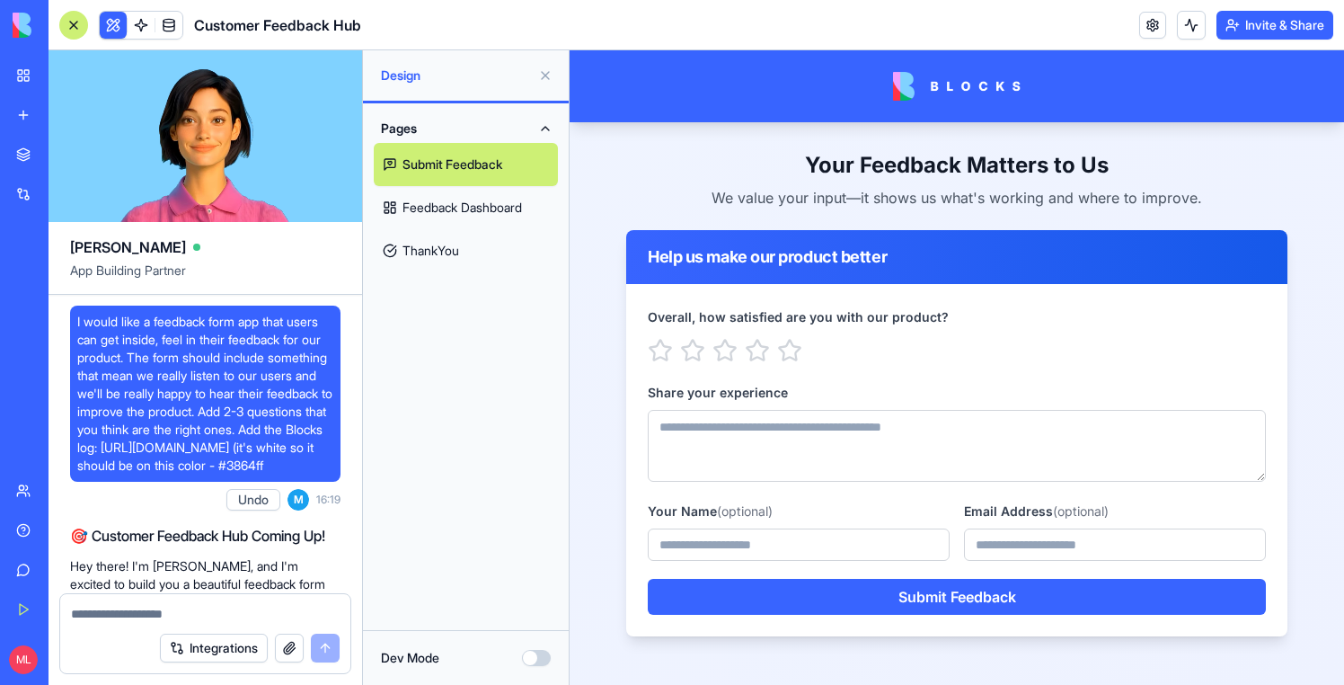
scroll to position [11229, 0]
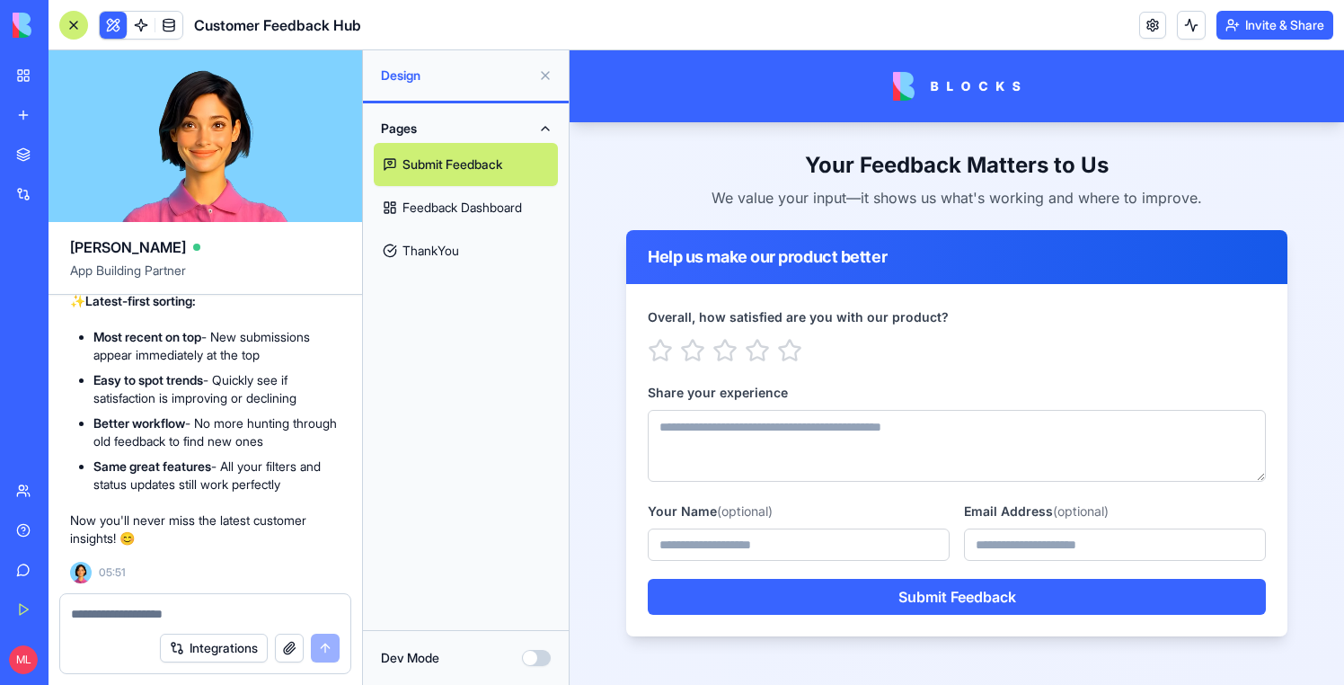
click at [154, 605] on textarea at bounding box center [205, 614] width 269 height 18
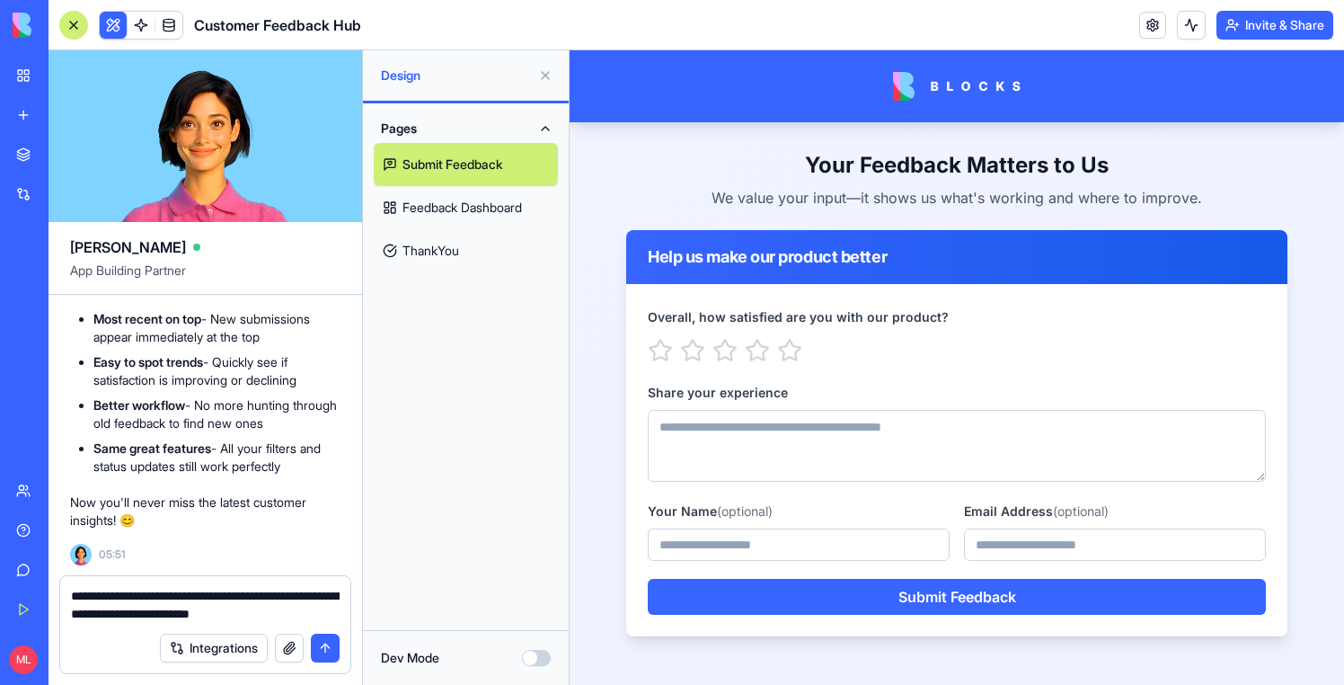
type textarea "**********"
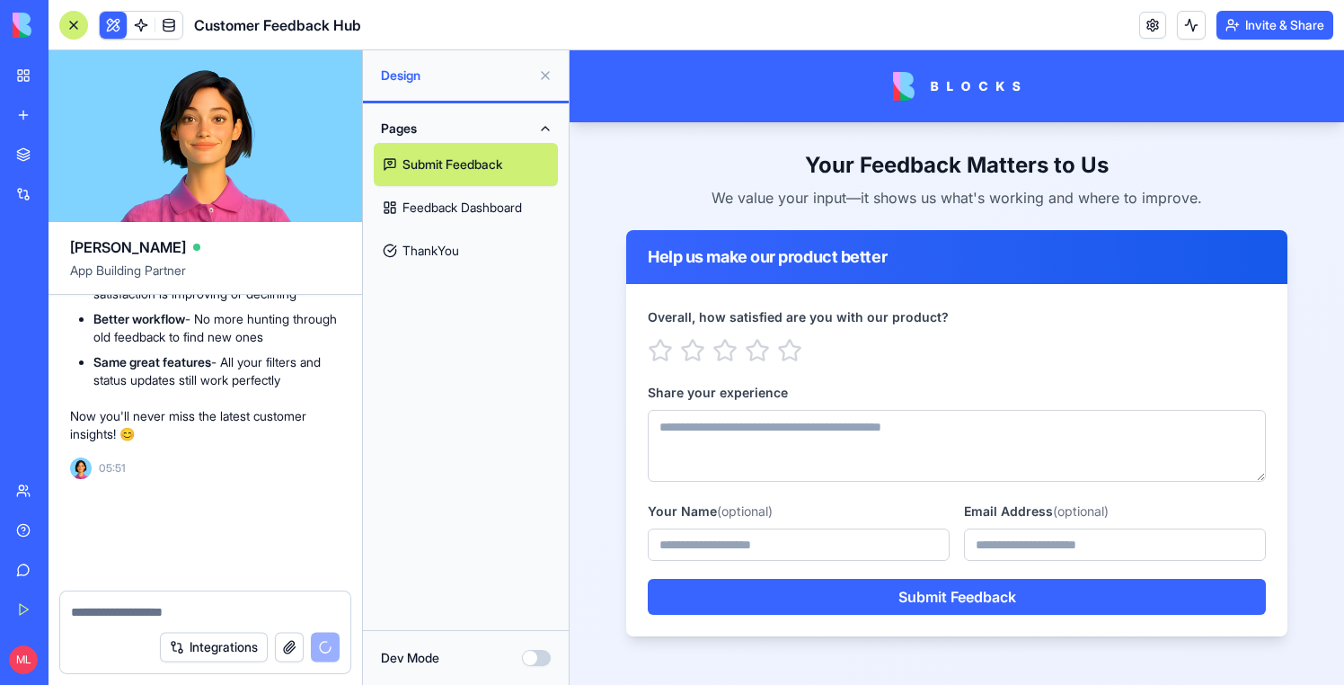
scroll to position [11333, 0]
